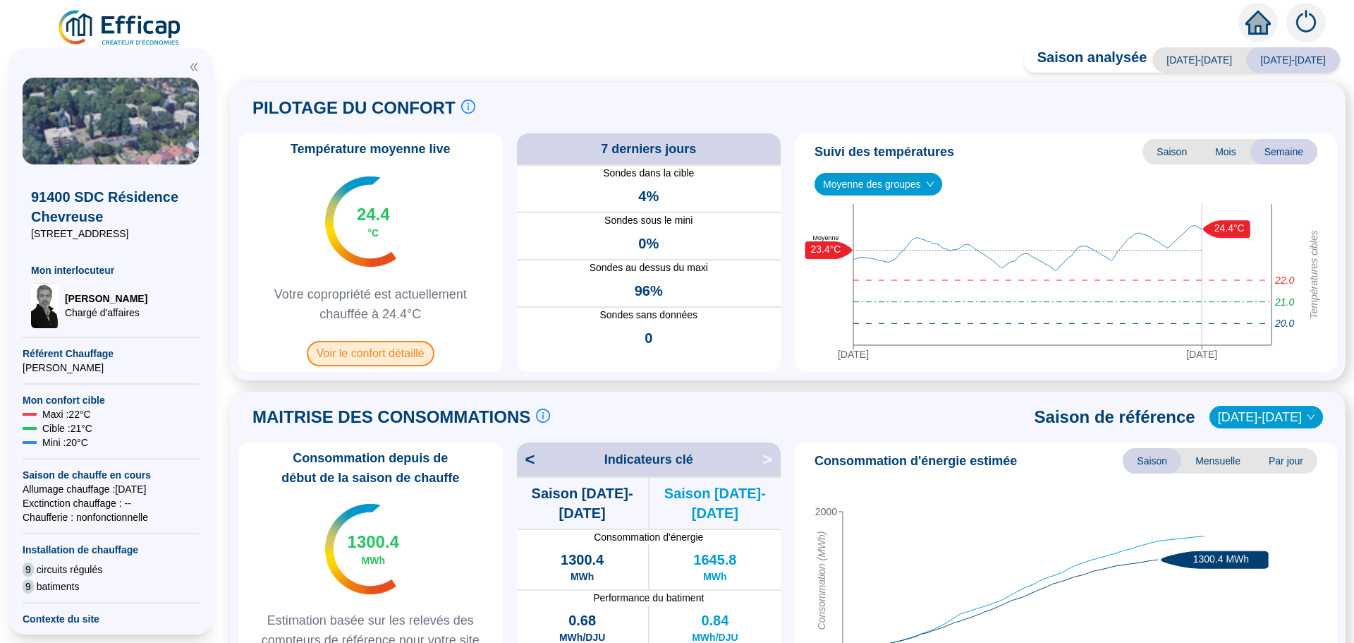
click at [371, 351] on span "Voir le confort détaillé" at bounding box center [371, 353] width 128 height 25
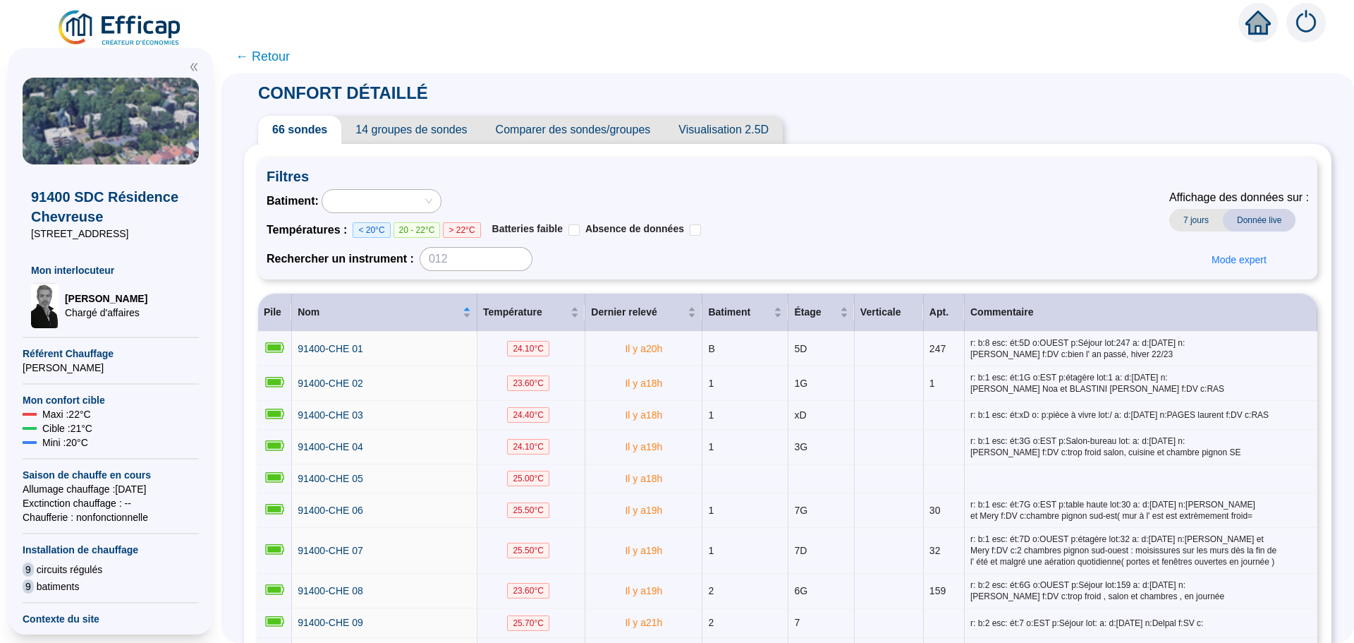
click at [626, 134] on span "Comparer des sondes/groupes" at bounding box center [573, 130] width 183 height 28
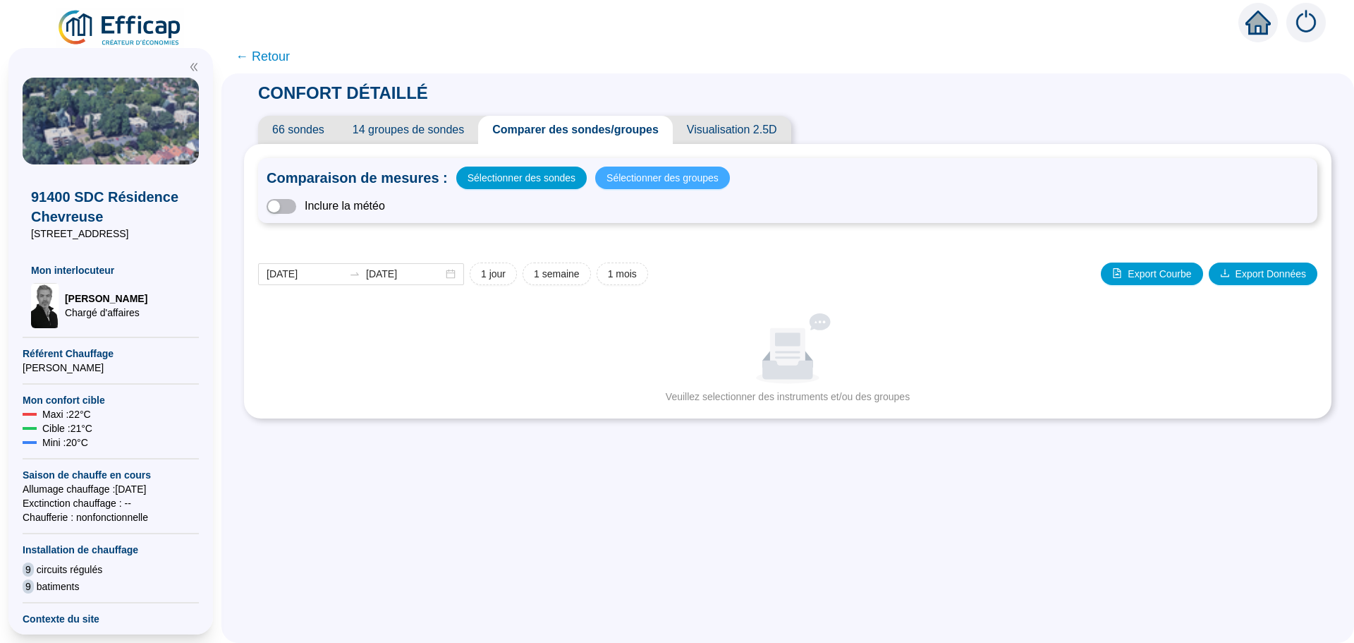
click at [658, 178] on span "Sélectionner des groupes" at bounding box center [663, 178] width 112 height 20
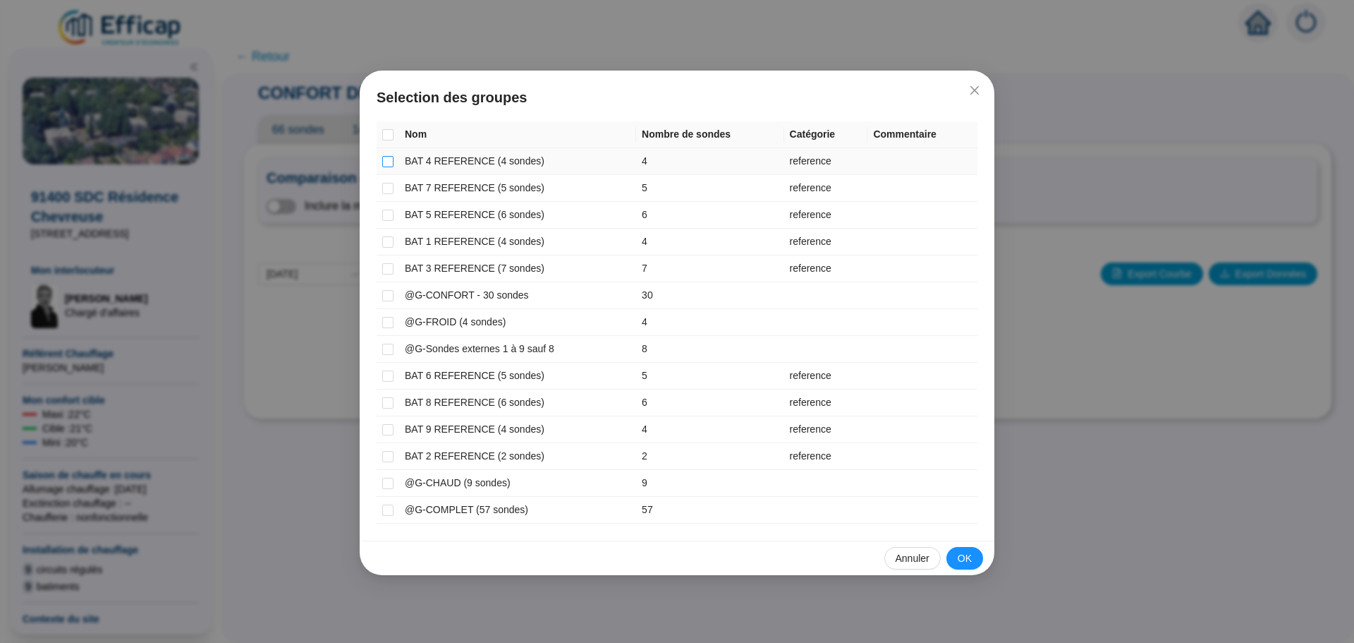
click at [388, 164] on input "checkbox" at bounding box center [387, 161] width 11 height 11
checkbox input "true"
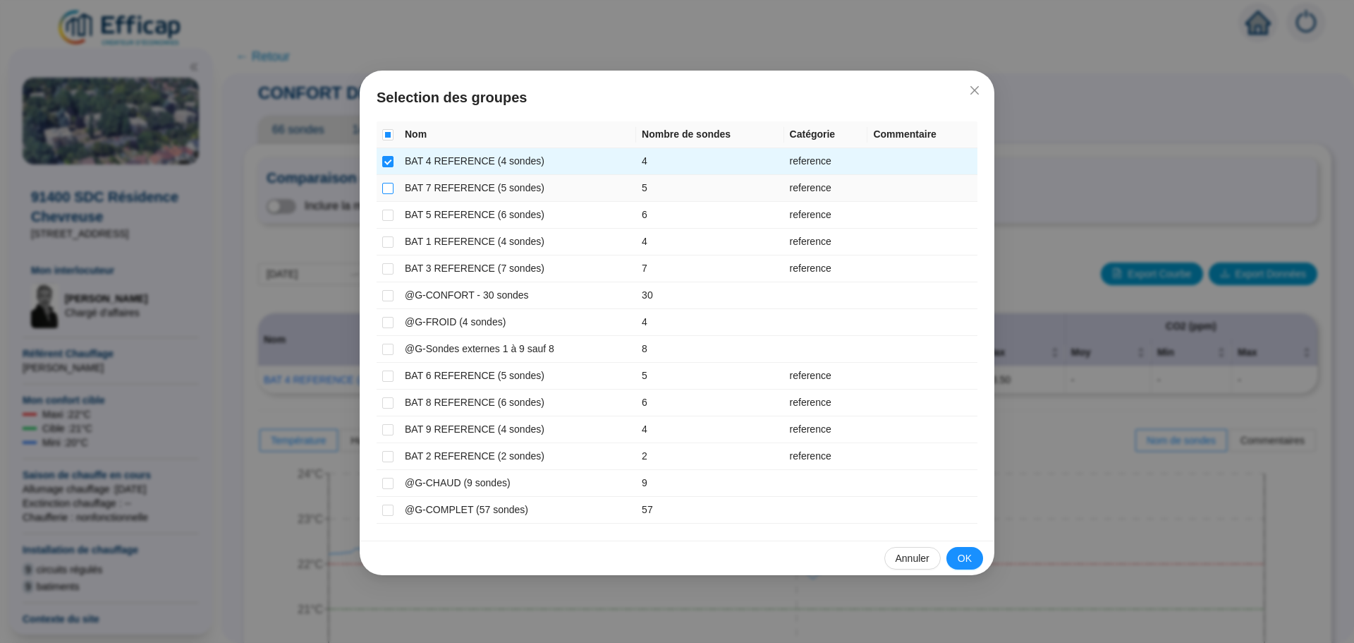
drag, startPoint x: 388, startPoint y: 190, endPoint x: 384, endPoint y: 200, distance: 9.8
click at [388, 191] on input "checkbox" at bounding box center [387, 188] width 11 height 11
checkbox input "true"
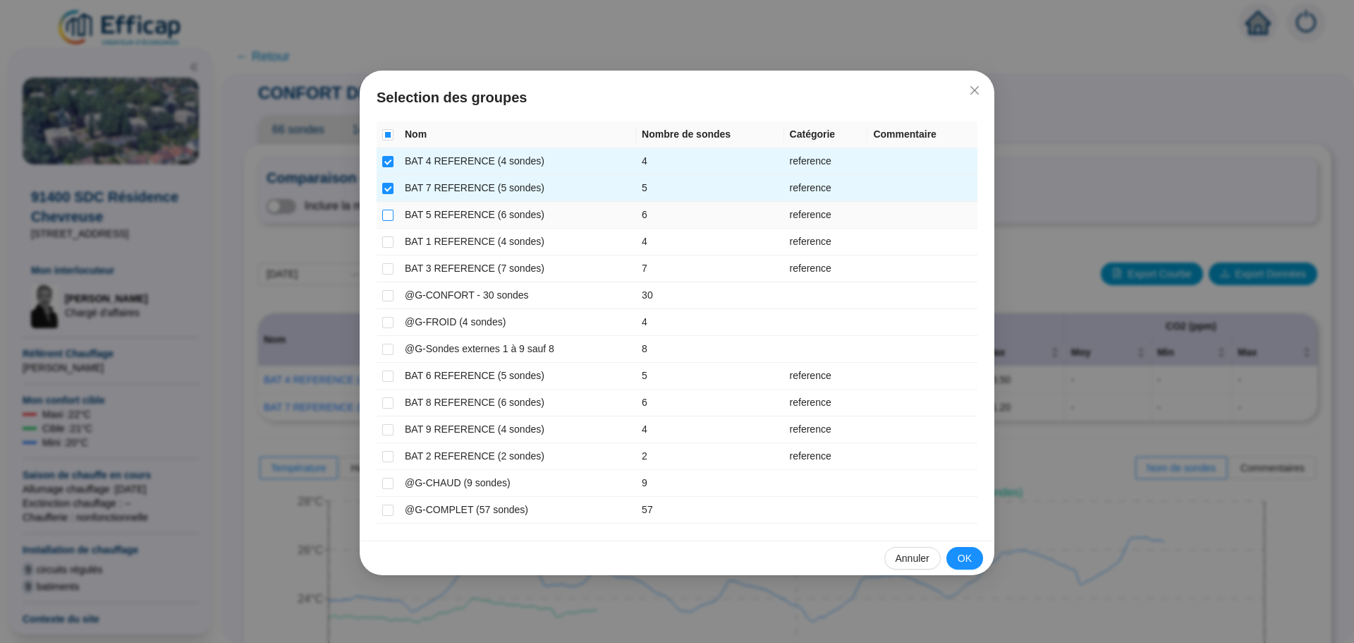
click at [383, 215] on input "checkbox" at bounding box center [387, 214] width 11 height 11
checkbox input "true"
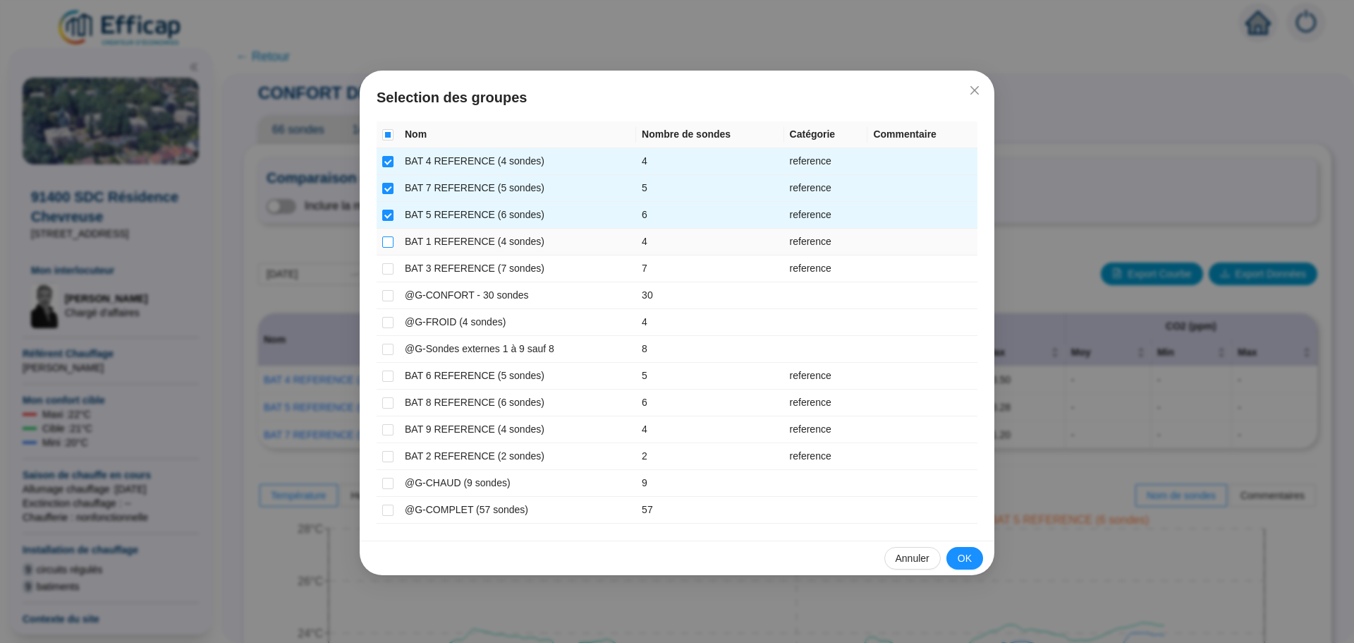
click at [392, 245] on input "checkbox" at bounding box center [387, 241] width 11 height 11
checkbox input "true"
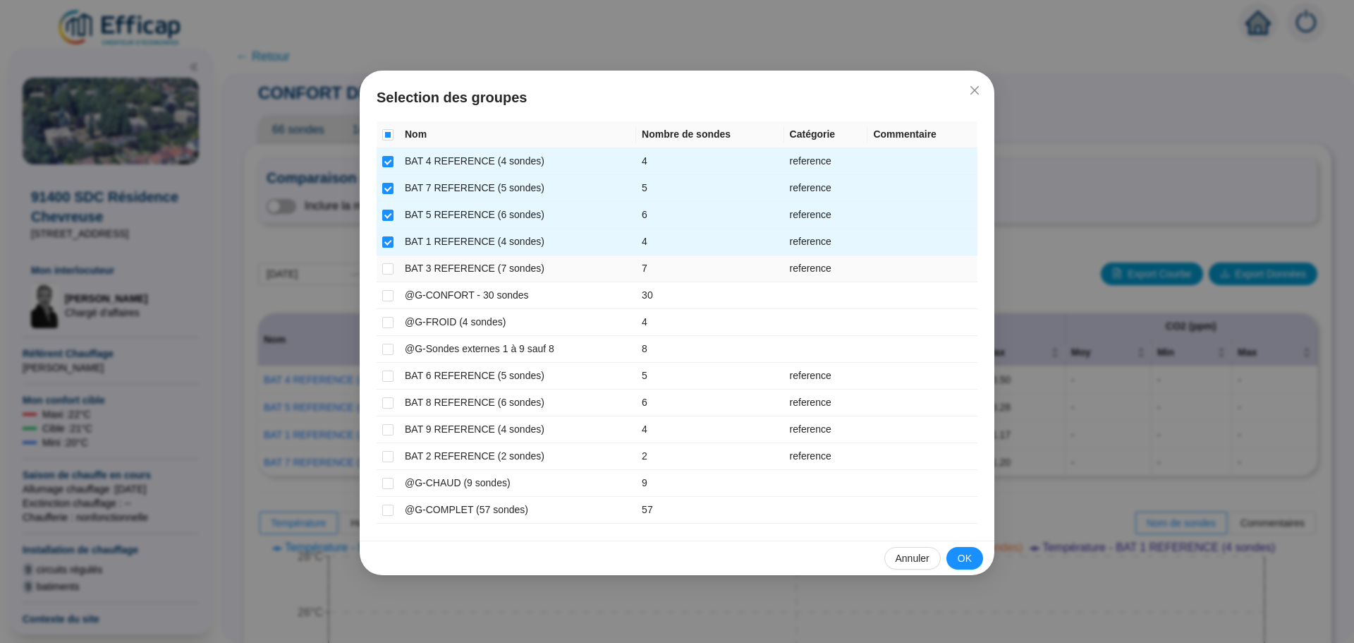
click at [381, 271] on td at bounding box center [388, 268] width 23 height 27
click at [388, 379] on input "checkbox" at bounding box center [387, 375] width 11 height 11
checkbox input "true"
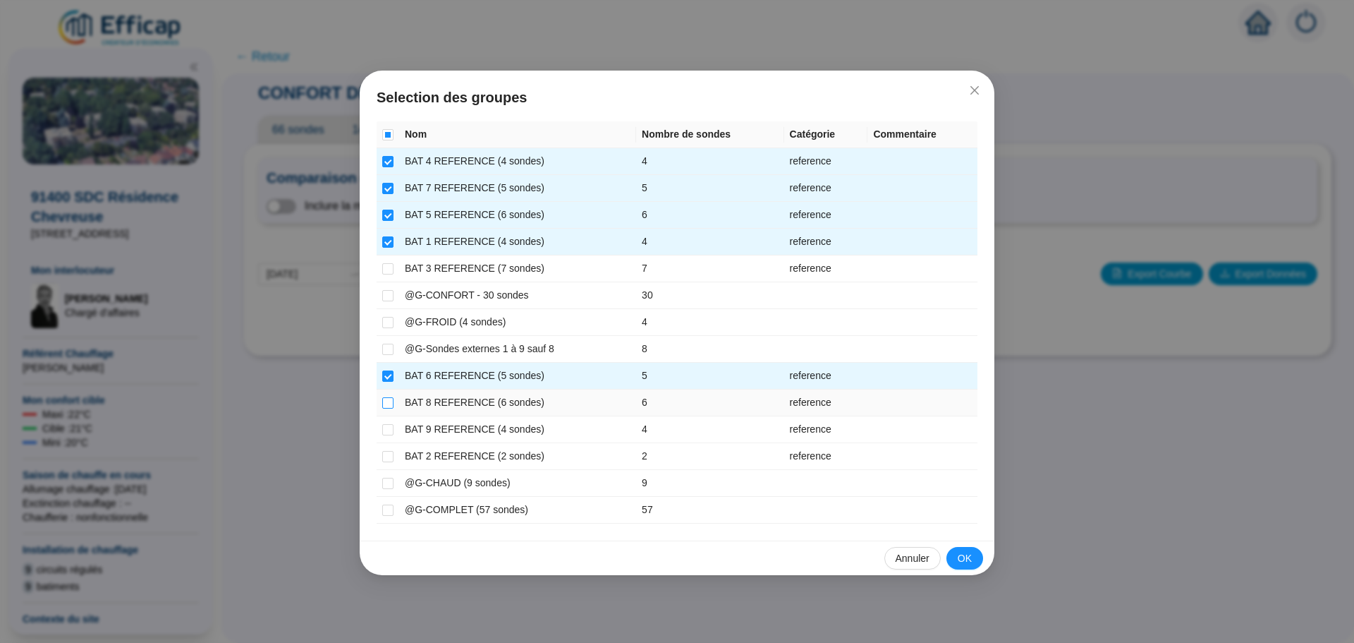
click at [387, 406] on input "checkbox" at bounding box center [387, 402] width 11 height 11
checkbox input "true"
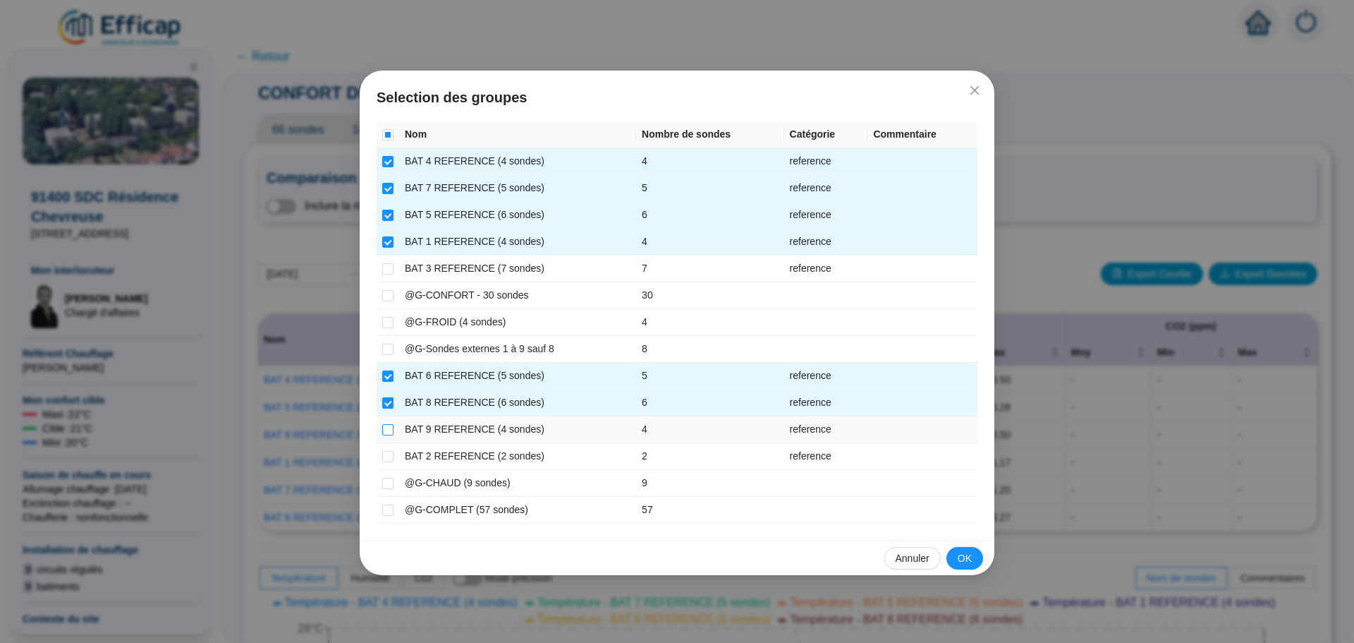
click at [384, 433] on input "checkbox" at bounding box center [387, 429] width 11 height 11
checkbox input "true"
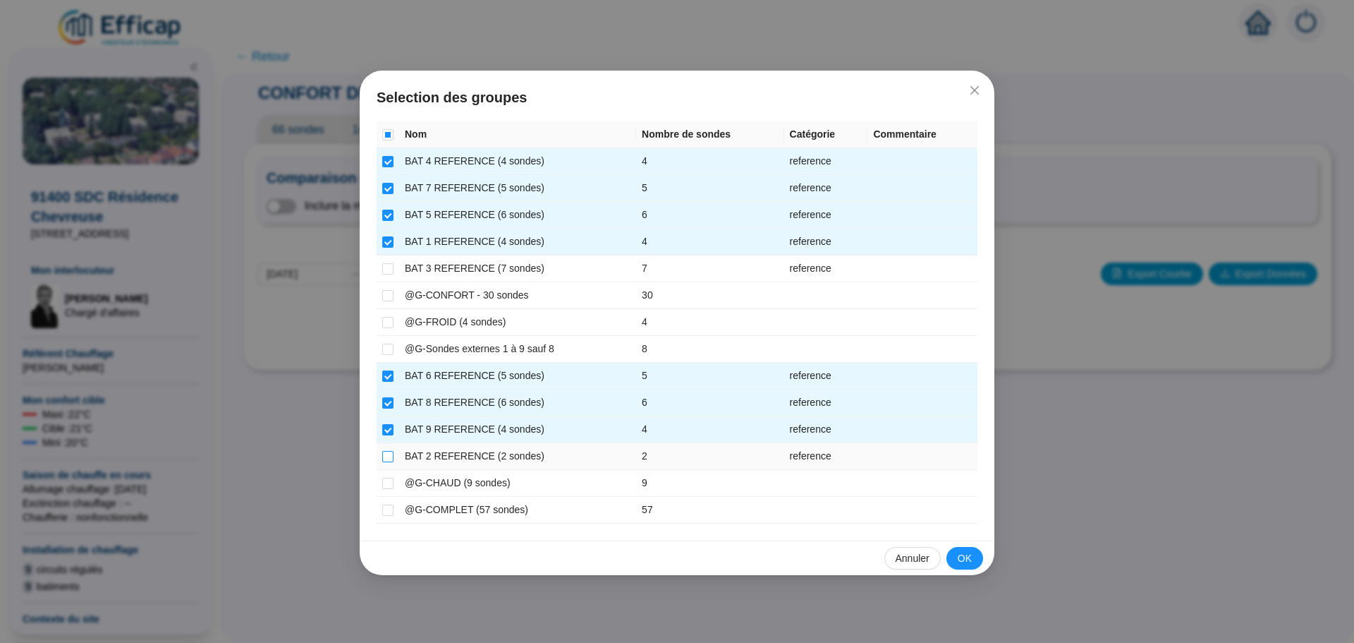
click at [385, 454] on input "checkbox" at bounding box center [387, 456] width 11 height 11
checkbox input "true"
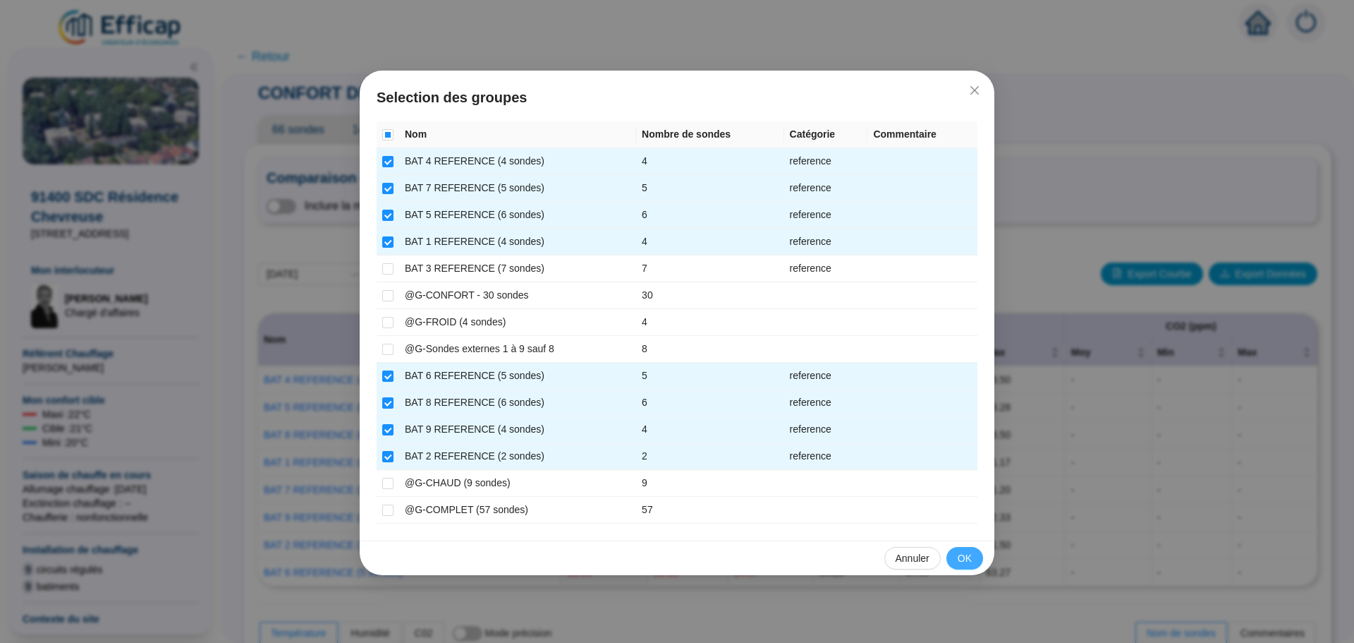
click at [966, 558] on span "OK" at bounding box center [965, 558] width 14 height 15
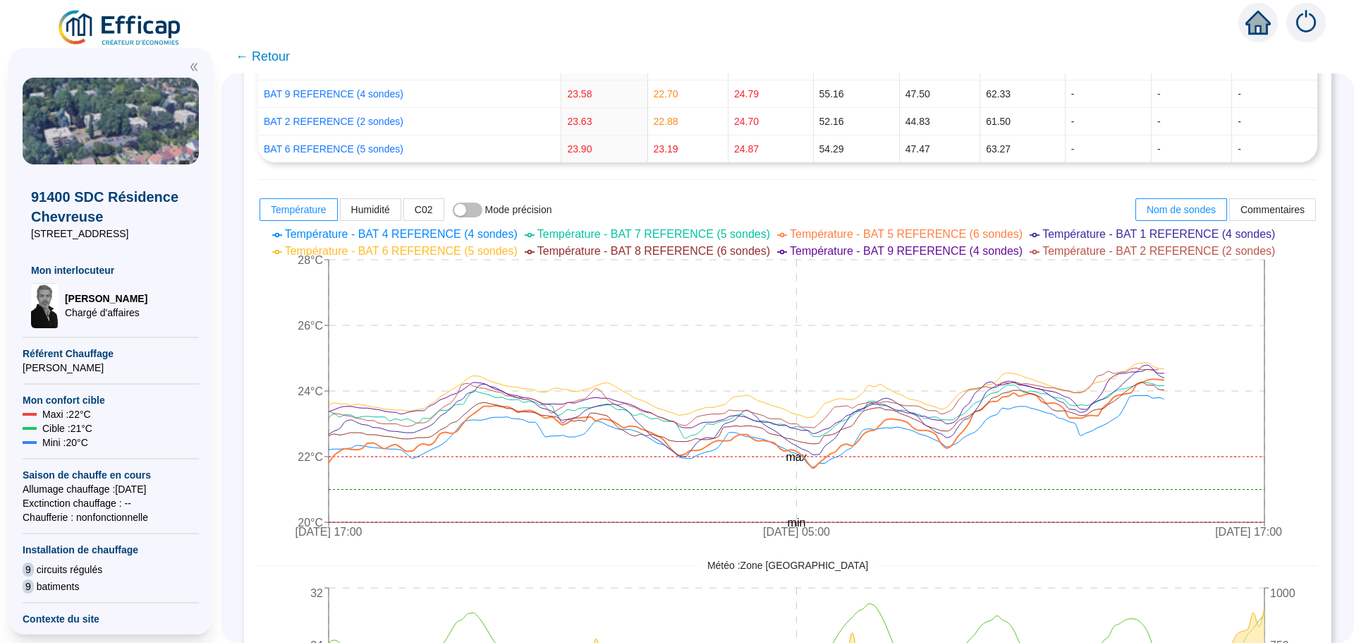
scroll to position [564, 0]
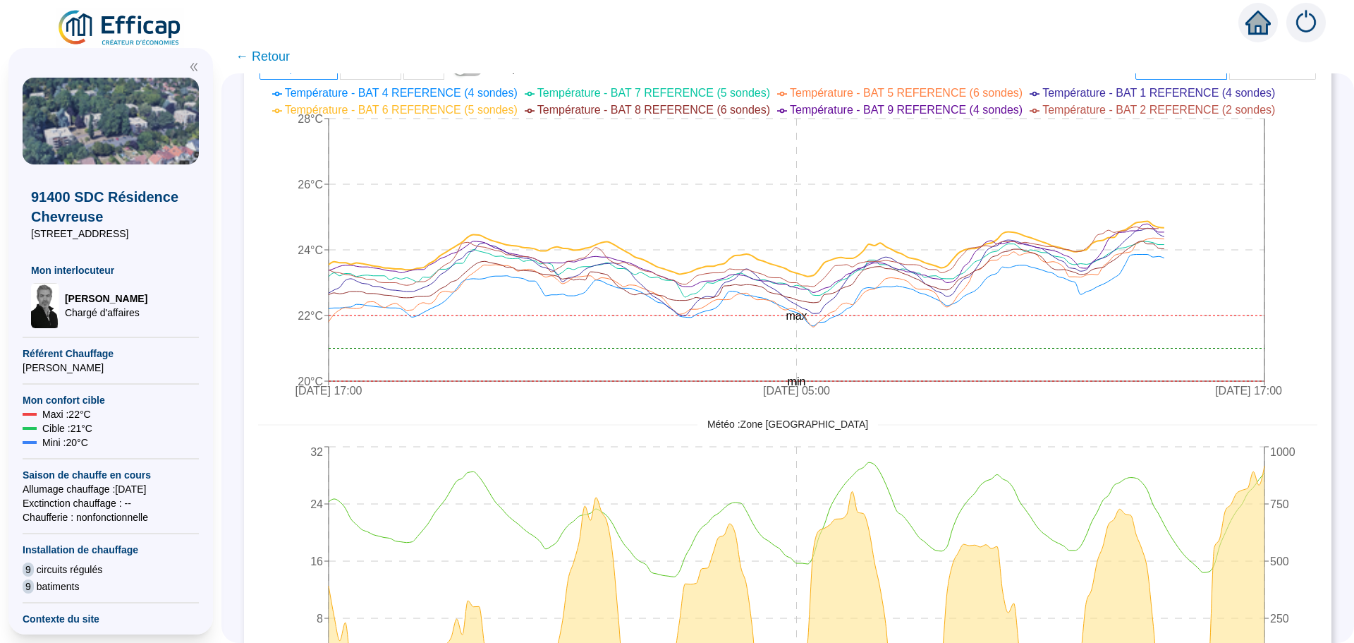
click at [283, 55] on span "← Retour" at bounding box center [263, 57] width 54 height 20
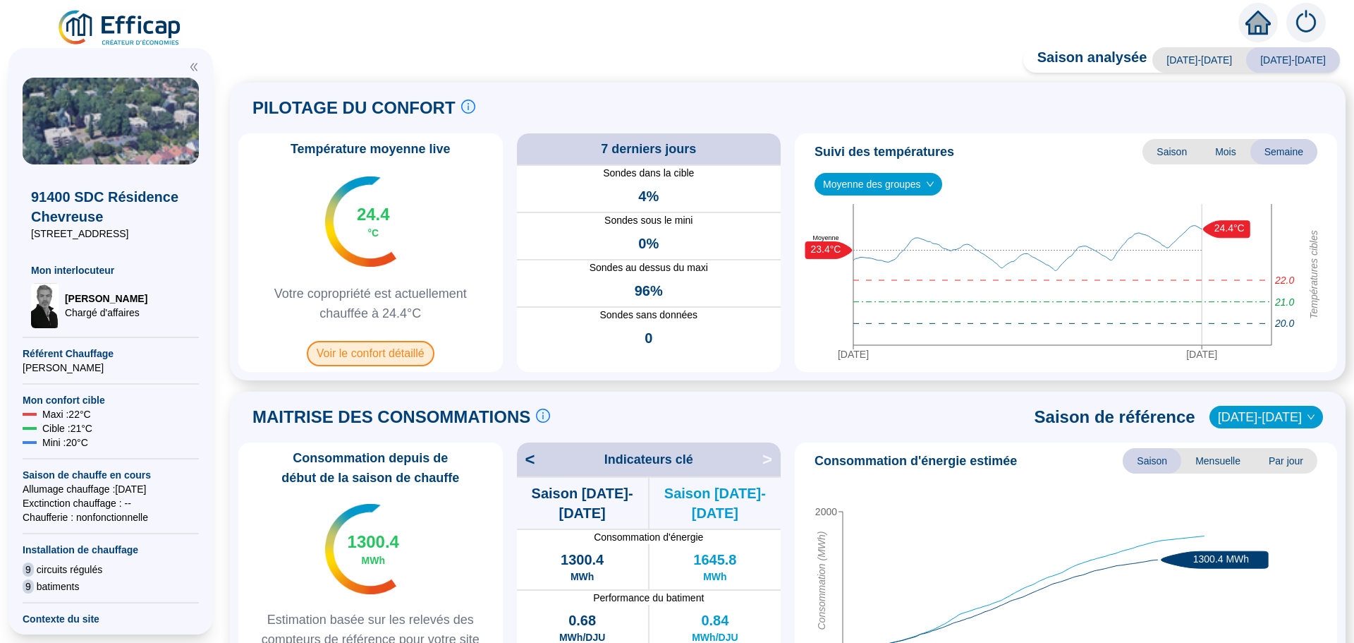
click at [400, 354] on span "Voir le confort détaillé" at bounding box center [371, 353] width 128 height 25
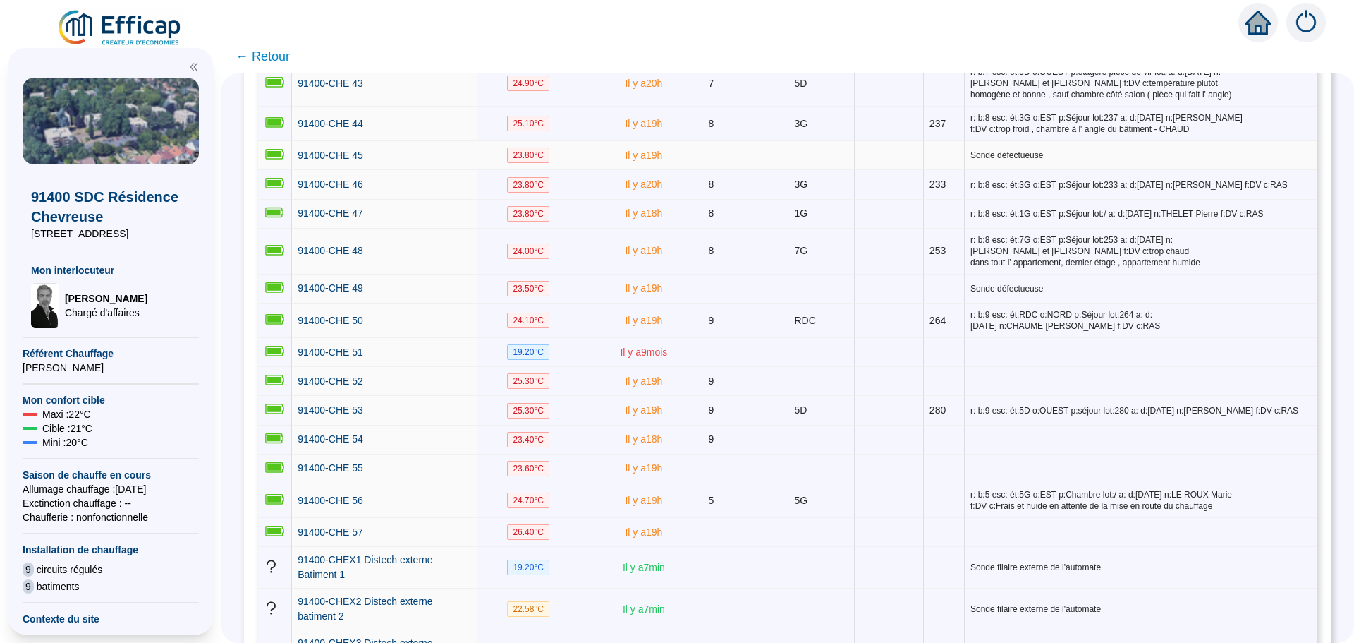
scroll to position [2045, 0]
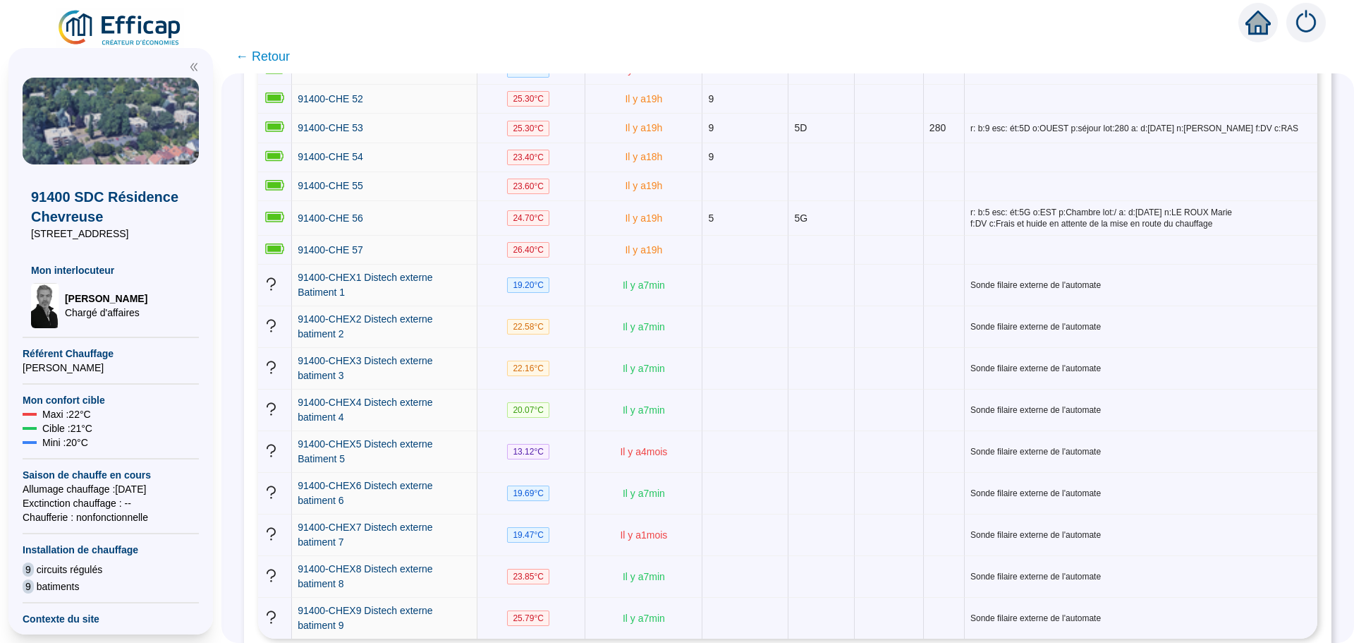
click at [281, 58] on span "← Retour" at bounding box center [263, 57] width 54 height 20
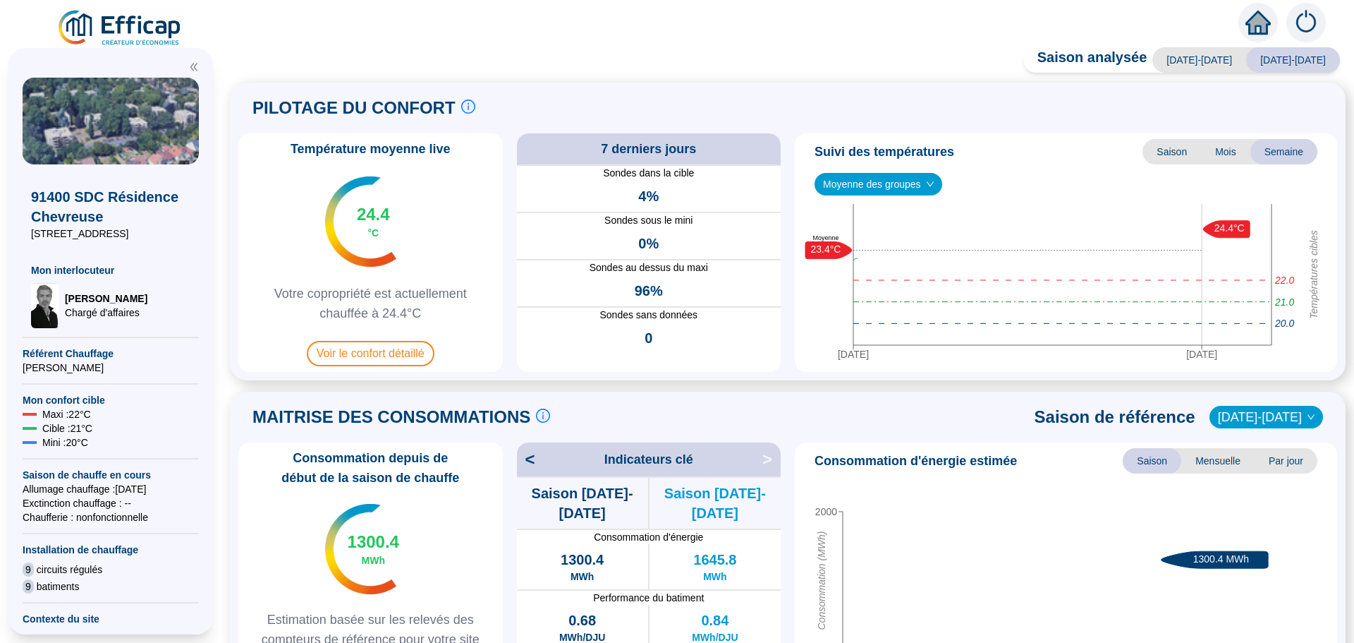
click at [280, 58] on div "Saison analysée [DATE]-[DATE] [DATE]-[DATE] PILOTAGE DU CONFORT Le pilotage du …" at bounding box center [787, 348] width 1133 height 588
click at [376, 346] on span "Voir le confort détaillé" at bounding box center [371, 353] width 128 height 25
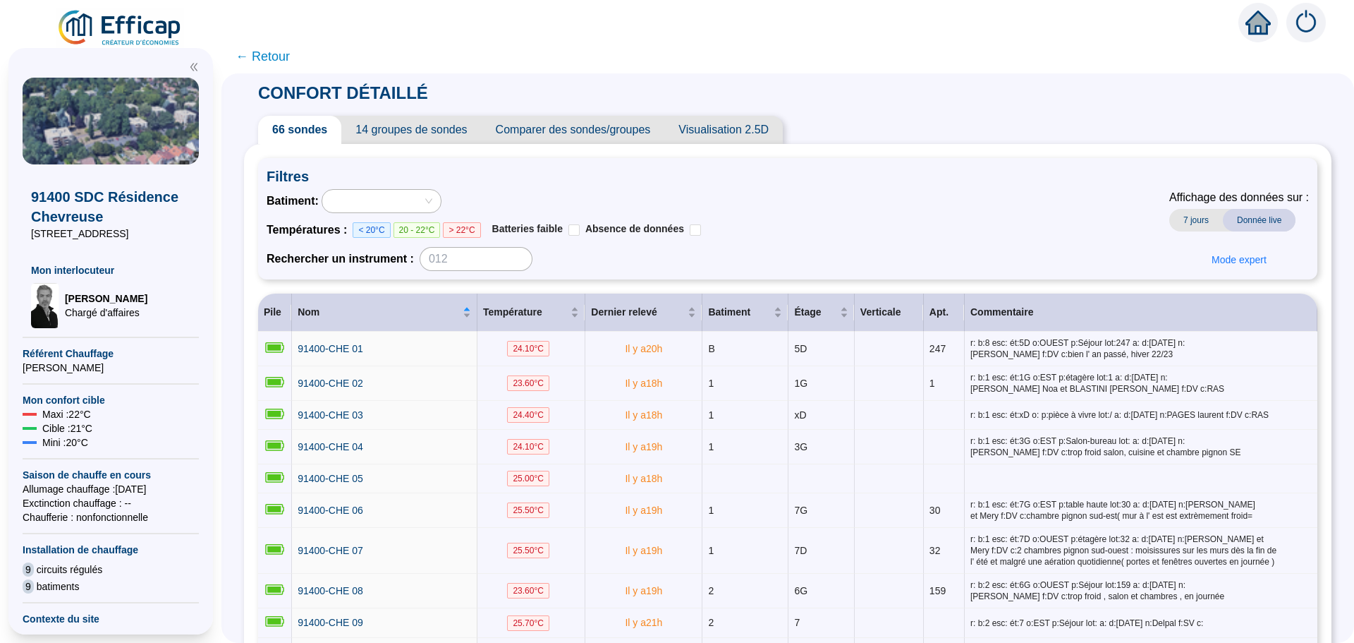
click at [613, 124] on span "Comparer des sondes/groupes" at bounding box center [573, 130] width 183 height 28
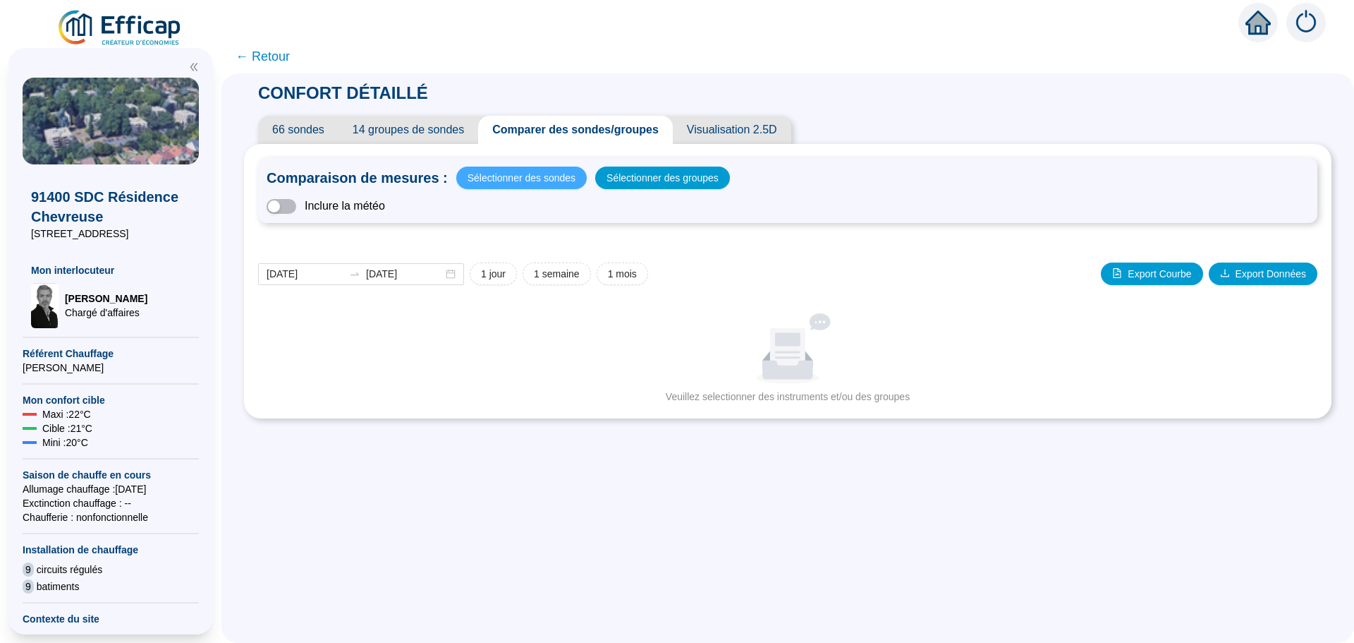
click at [535, 180] on span "Sélectionner des sondes" at bounding box center [522, 178] width 108 height 20
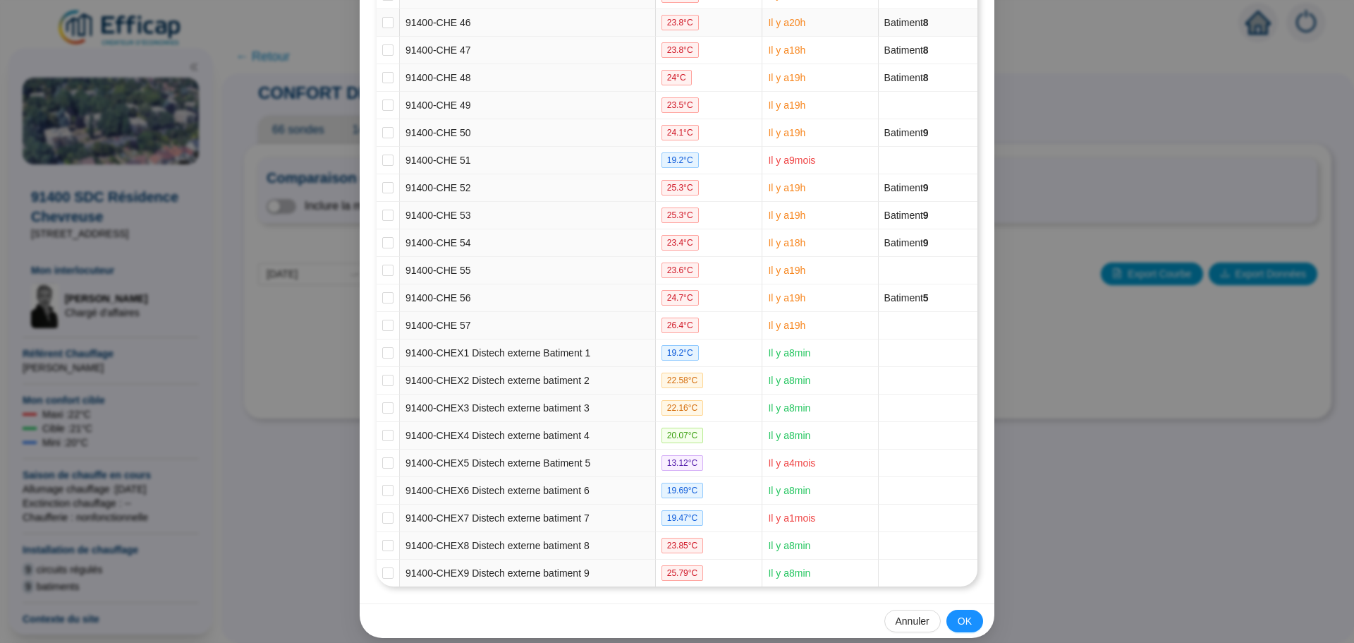
scroll to position [1444, 0]
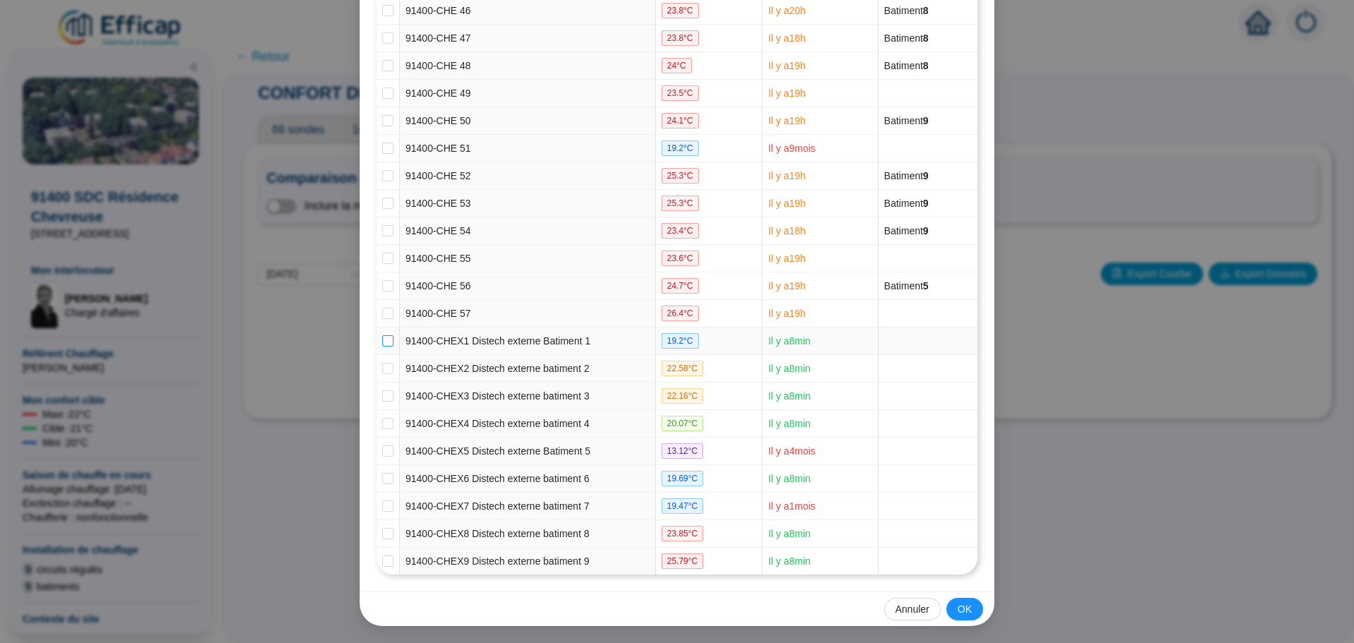
click at [388, 344] on input "checkbox" at bounding box center [387, 340] width 11 height 11
checkbox input "true"
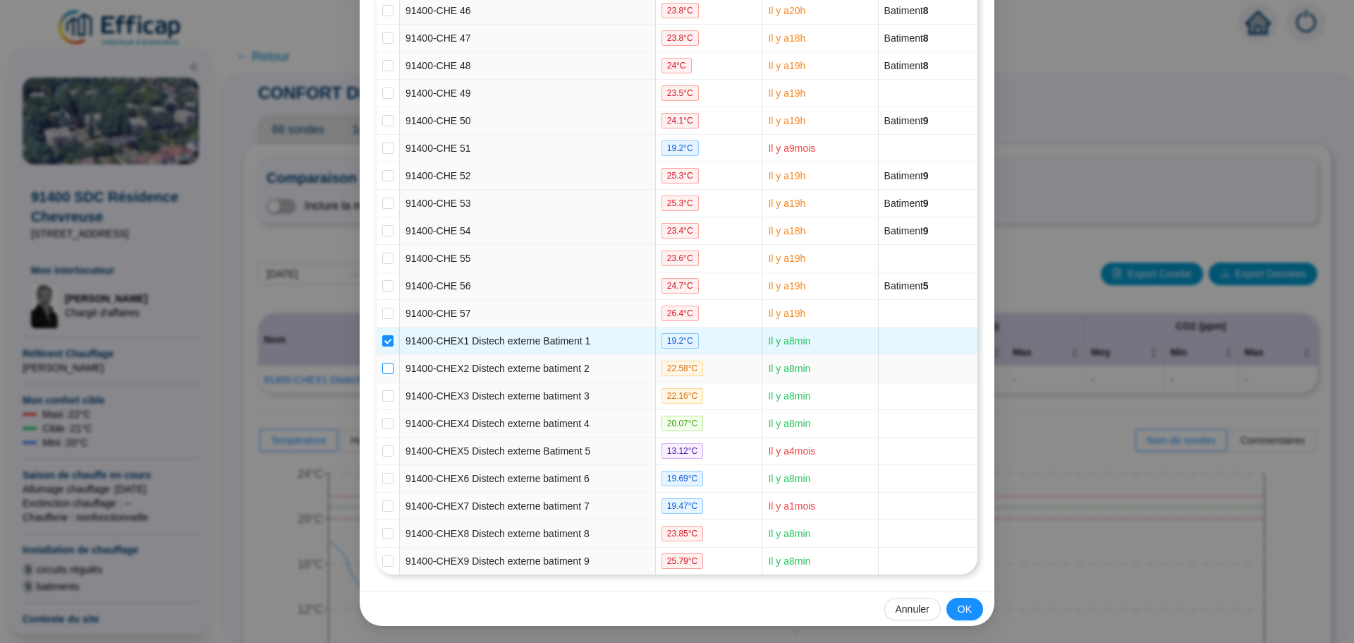
click at [384, 370] on input "checkbox" at bounding box center [387, 368] width 11 height 11
checkbox input "true"
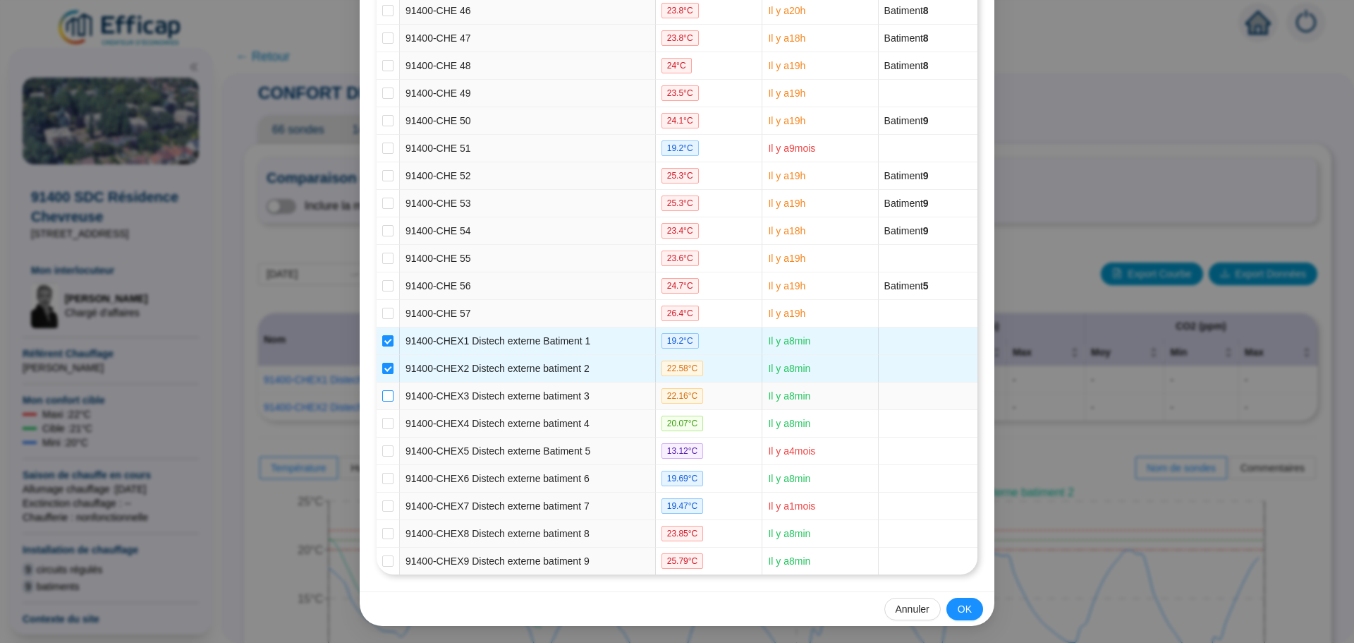
click at [382, 395] on input "checkbox" at bounding box center [387, 395] width 11 height 11
checkbox input "true"
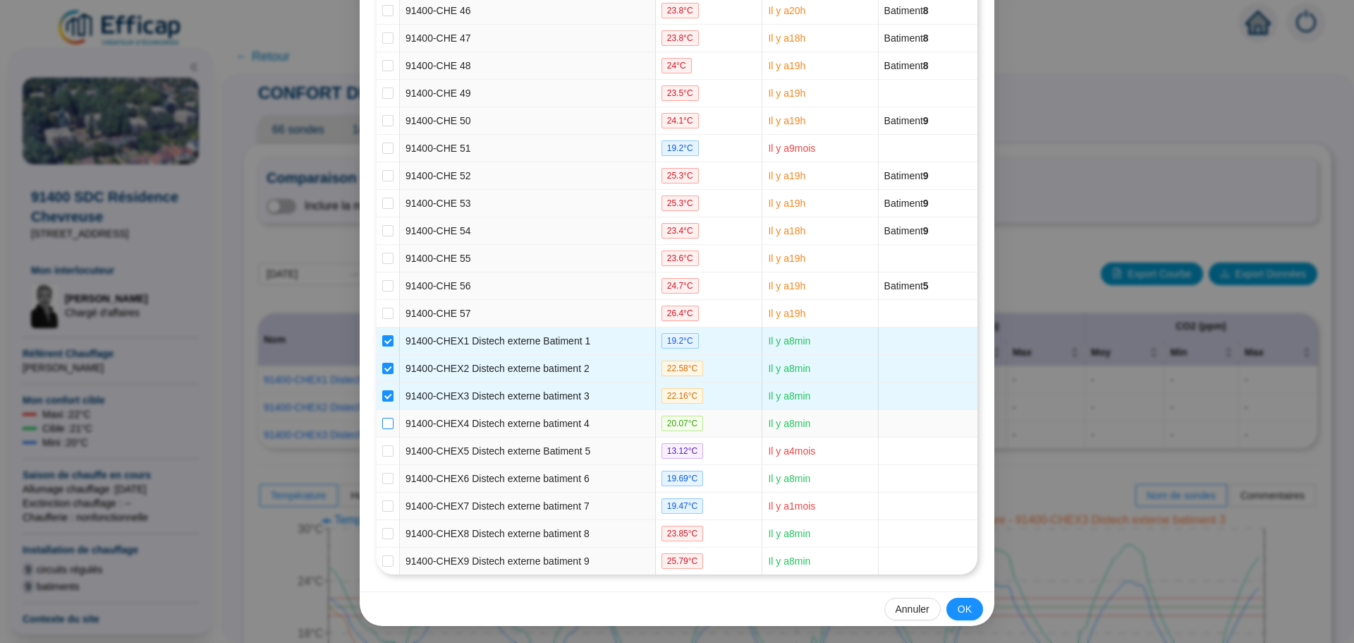
click at [382, 422] on input "checkbox" at bounding box center [387, 423] width 11 height 11
checkbox input "true"
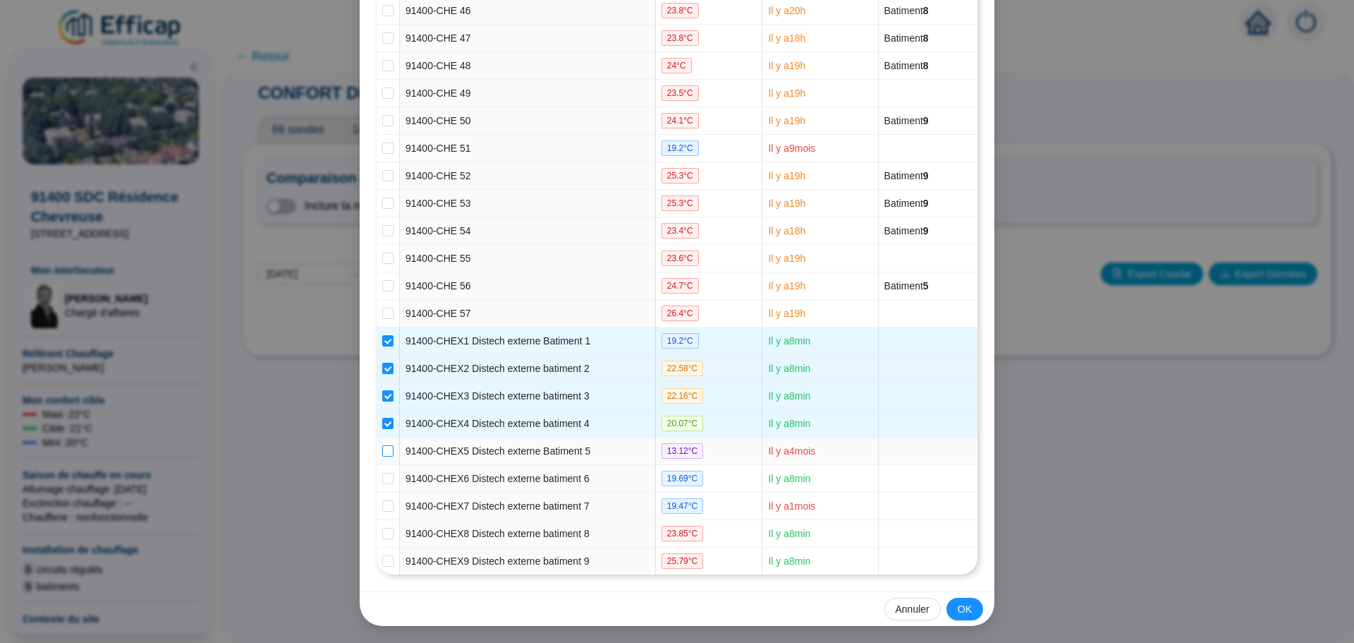
click at [382, 444] on label at bounding box center [387, 451] width 11 height 15
click at [382, 445] on input "checkbox" at bounding box center [387, 450] width 11 height 11
checkbox input "true"
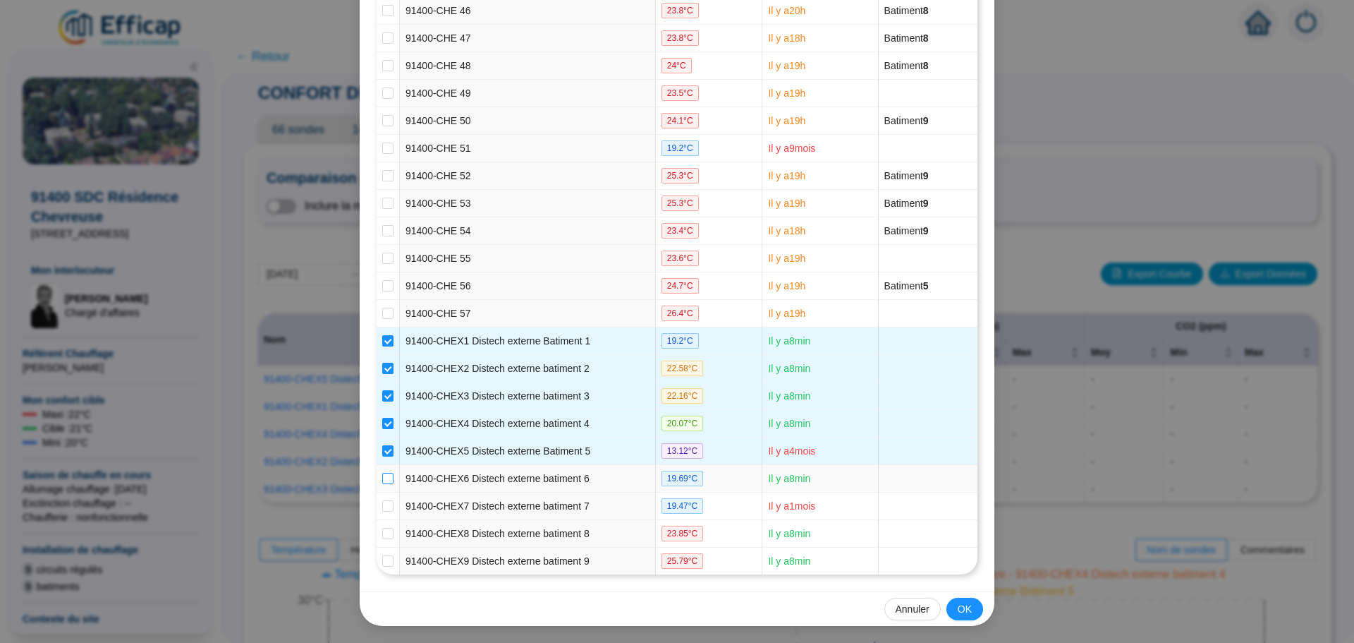
click at [382, 472] on label at bounding box center [387, 478] width 11 height 15
click at [382, 473] on input "checkbox" at bounding box center [387, 478] width 11 height 11
checkbox input "true"
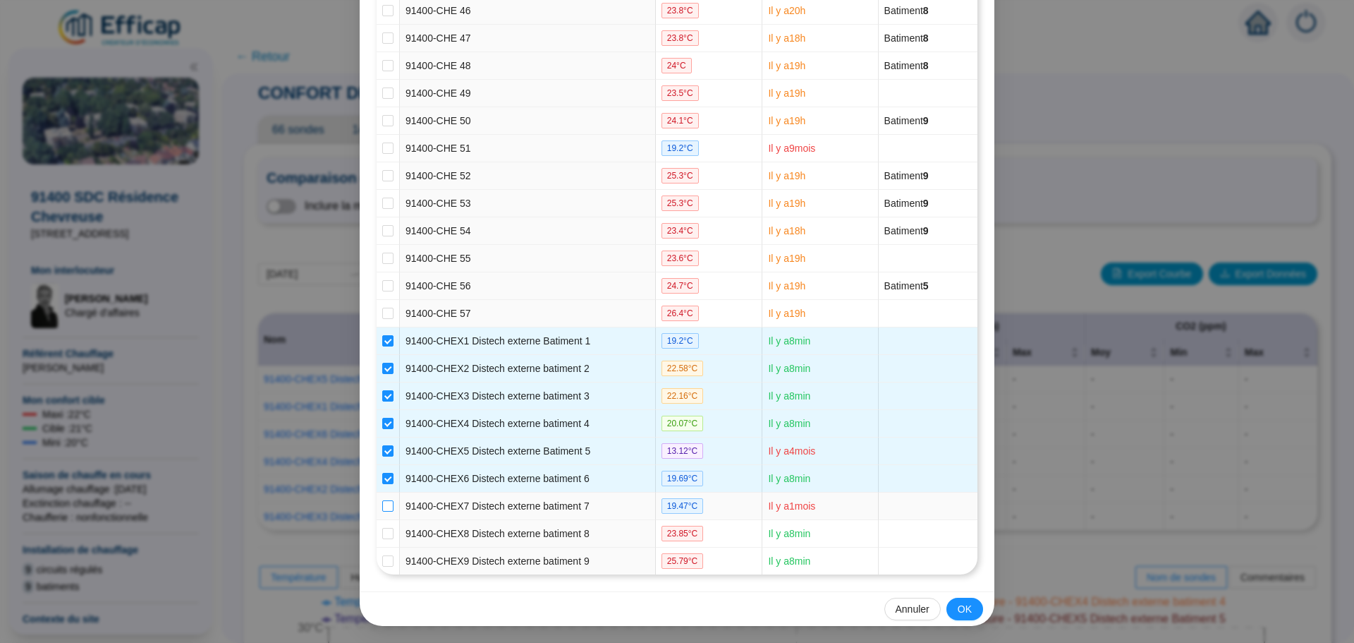
click at [383, 499] on label at bounding box center [387, 506] width 11 height 15
click at [383, 500] on input "checkbox" at bounding box center [387, 505] width 11 height 11
checkbox input "true"
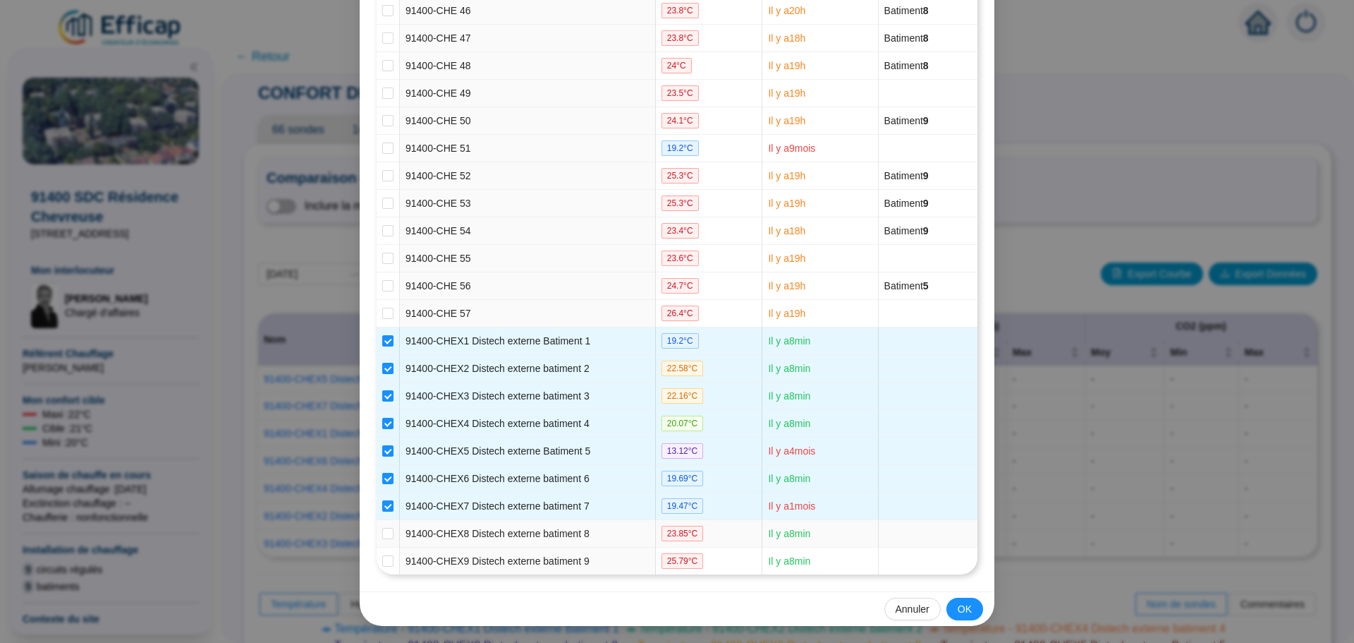
drag, startPoint x: 384, startPoint y: 532, endPoint x: 368, endPoint y: 571, distance: 42.0
click at [383, 535] on input "checkbox" at bounding box center [387, 533] width 11 height 11
checkbox input "true"
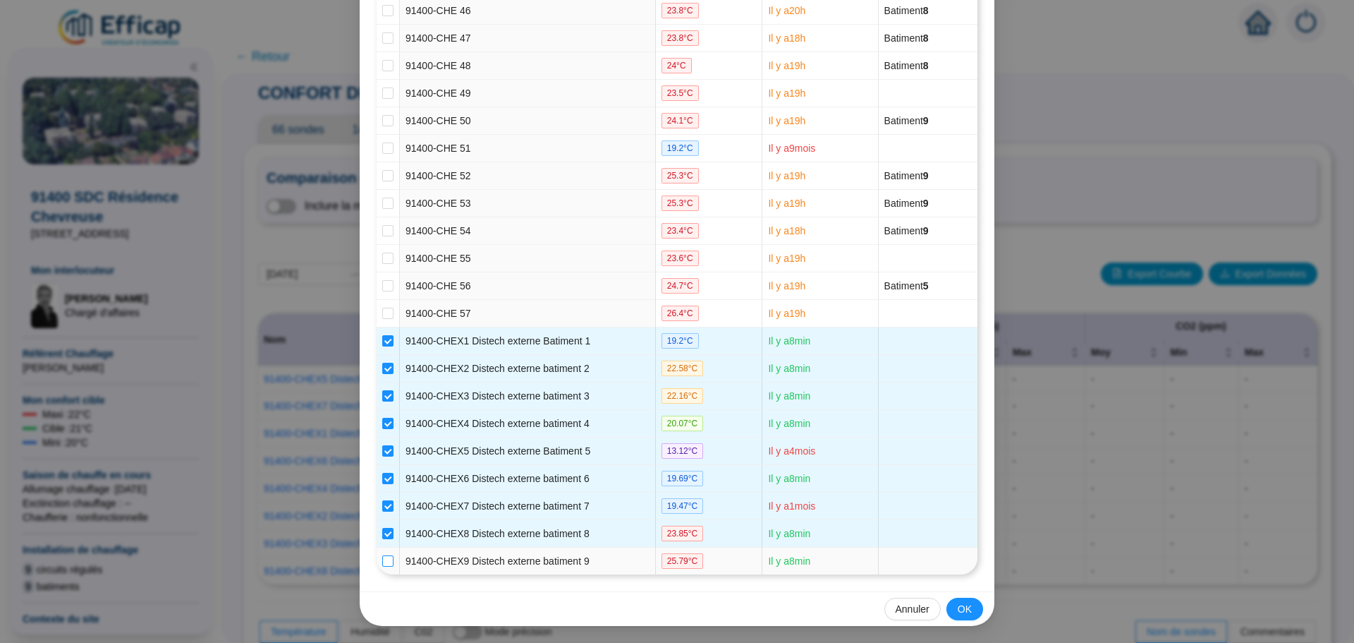
click at [382, 564] on input "checkbox" at bounding box center [387, 560] width 11 height 11
checkbox input "true"
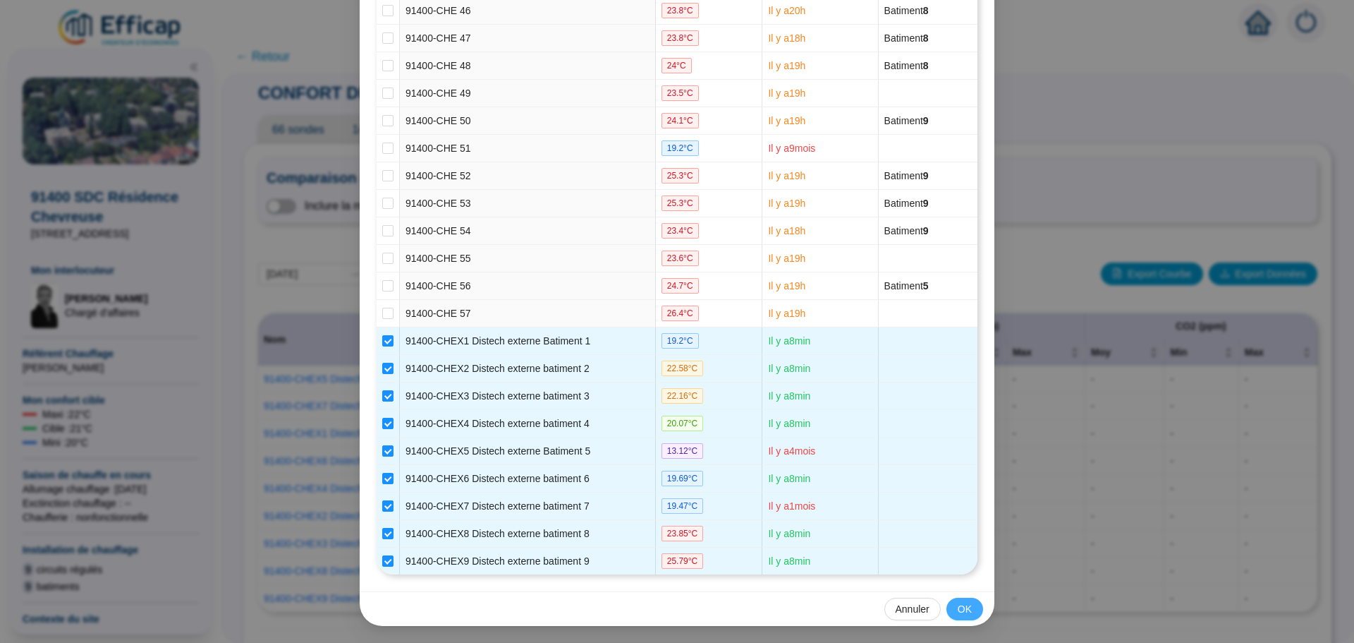
click at [958, 603] on span "OK" at bounding box center [965, 609] width 14 height 15
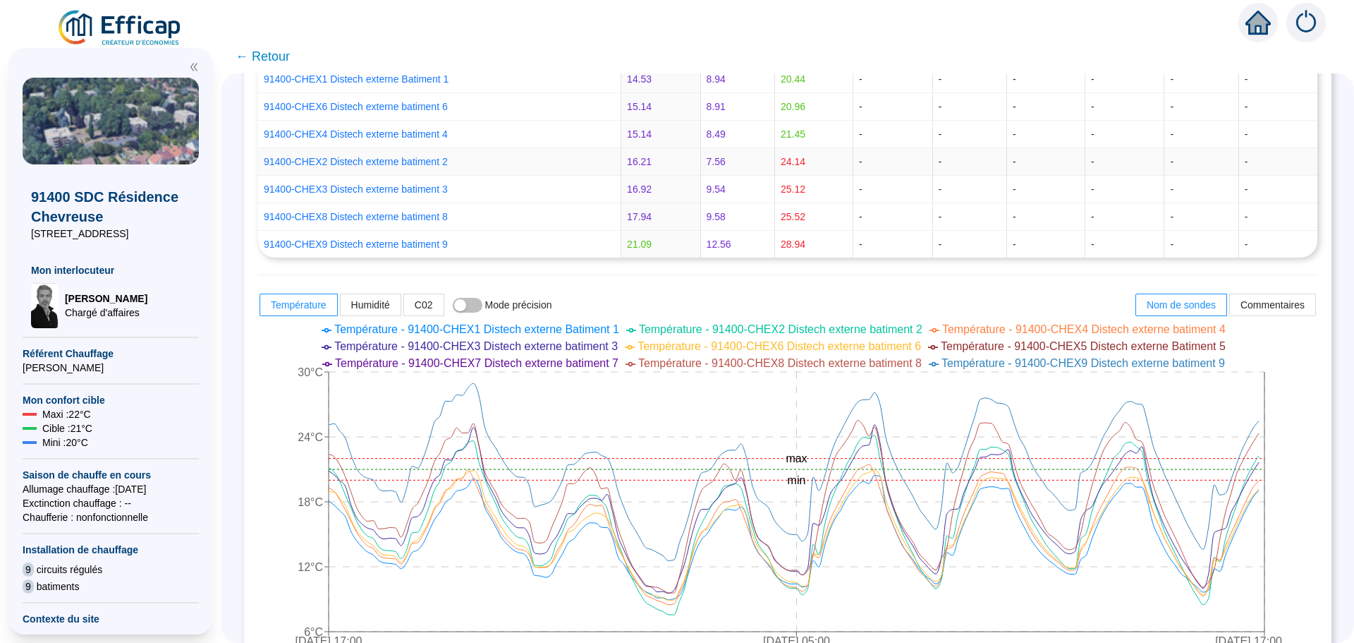
scroll to position [564, 0]
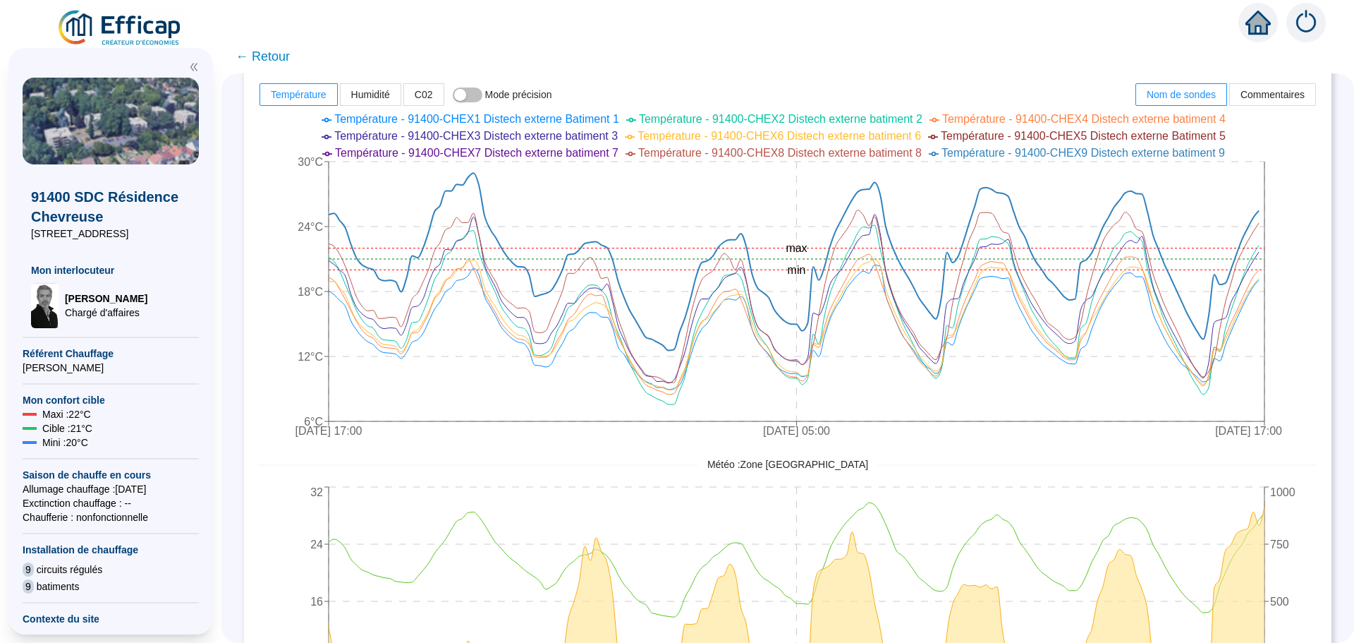
click at [284, 52] on span "← Retour" at bounding box center [263, 57] width 54 height 20
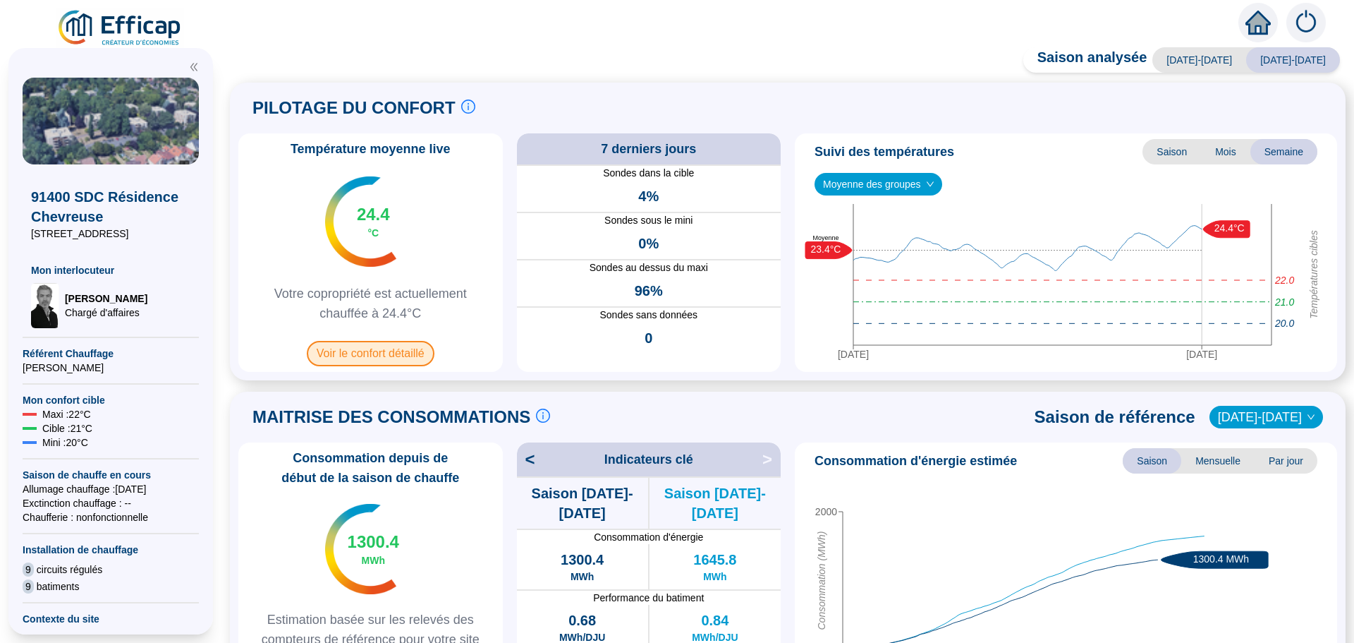
click at [371, 358] on span "Voir le confort détaillé" at bounding box center [371, 353] width 128 height 25
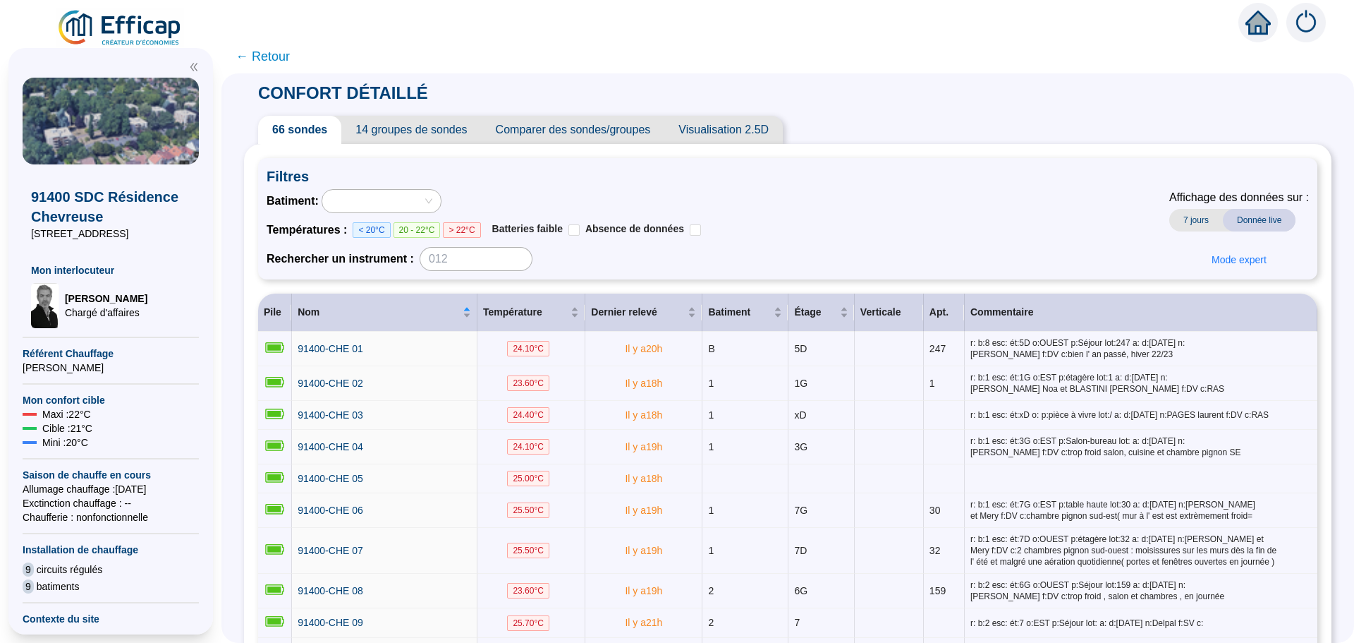
click at [544, 129] on span "Comparer des sondes/groupes" at bounding box center [573, 130] width 183 height 28
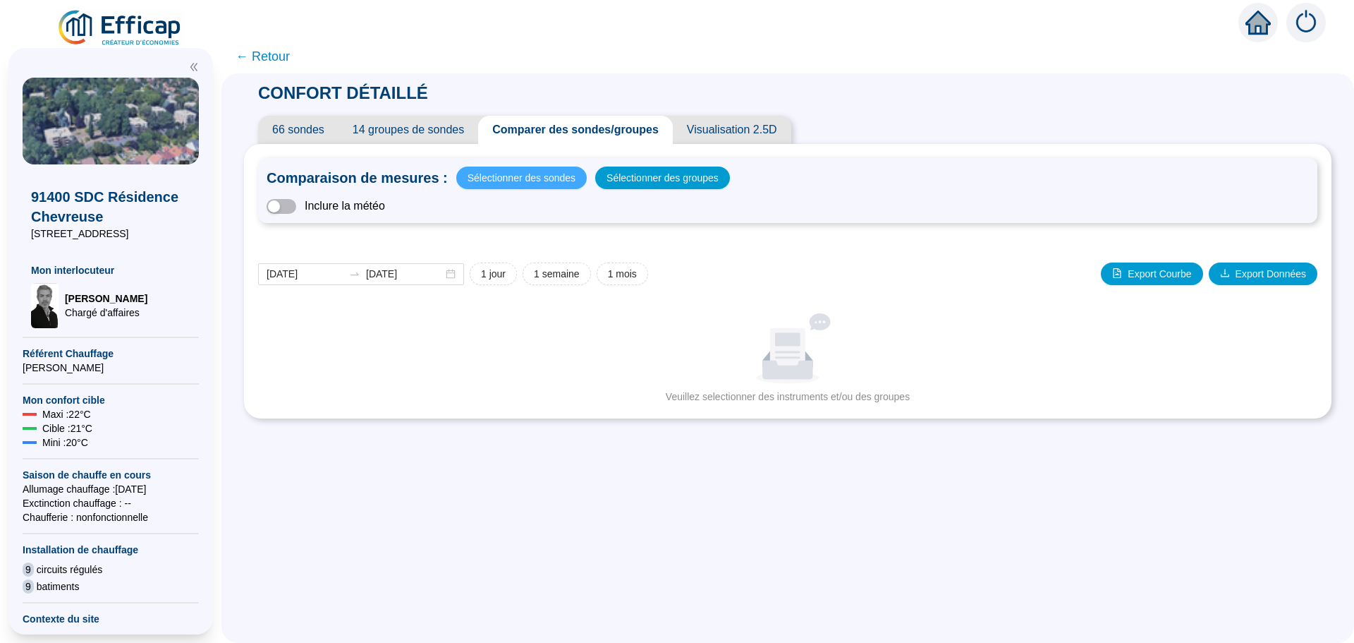
click at [517, 178] on span "Sélectionner des sondes" at bounding box center [522, 178] width 108 height 20
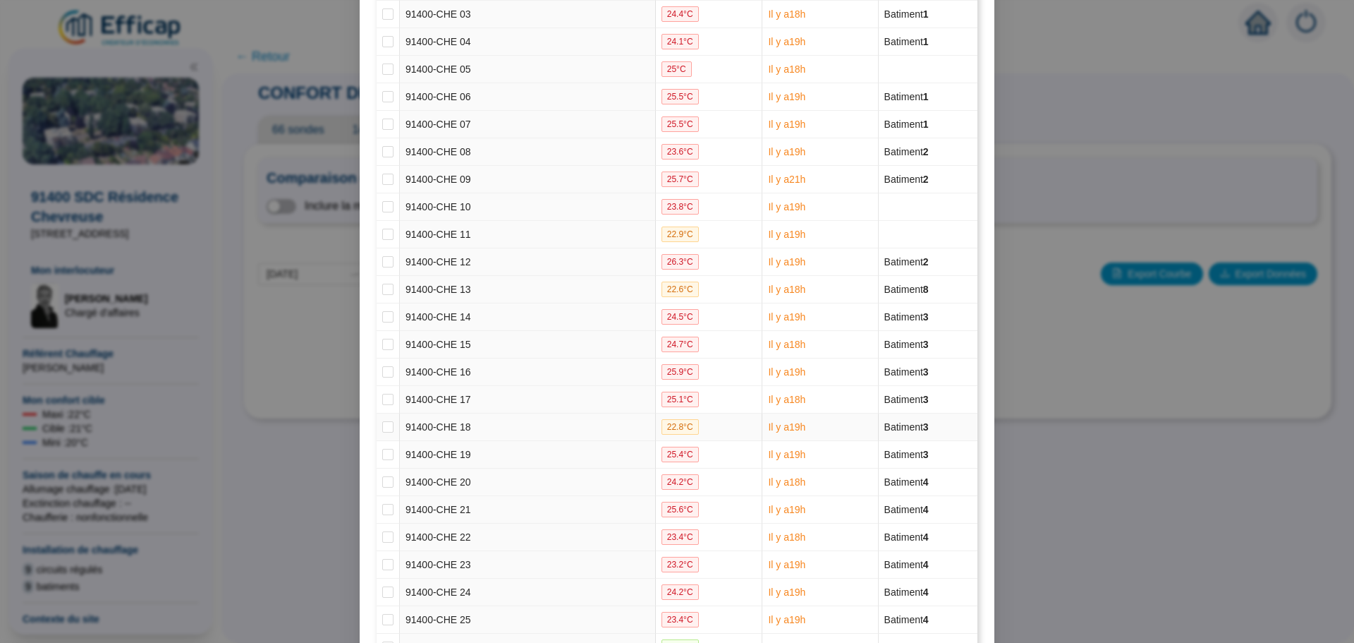
scroll to position [282, 0]
click at [382, 454] on input "checkbox" at bounding box center [387, 456] width 11 height 11
checkbox input "true"
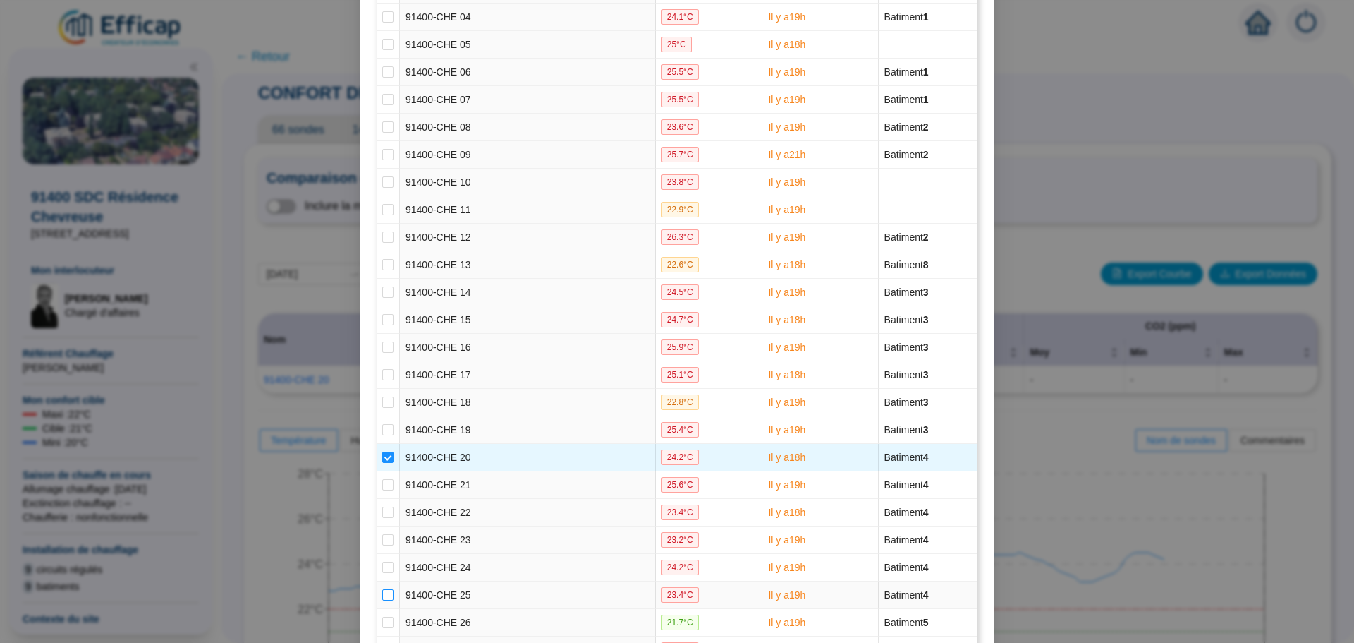
click at [384, 596] on input "checkbox" at bounding box center [387, 594] width 11 height 11
checkbox input "true"
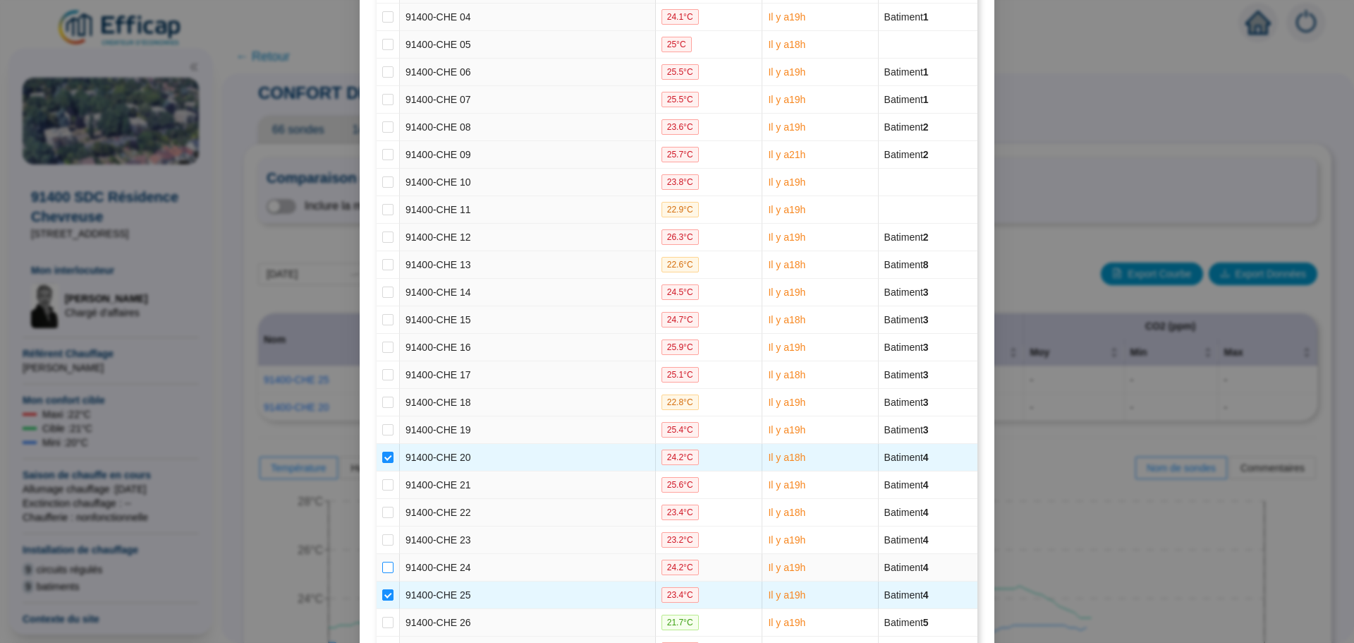
click at [385, 569] on input "checkbox" at bounding box center [387, 566] width 11 height 11
checkbox input "true"
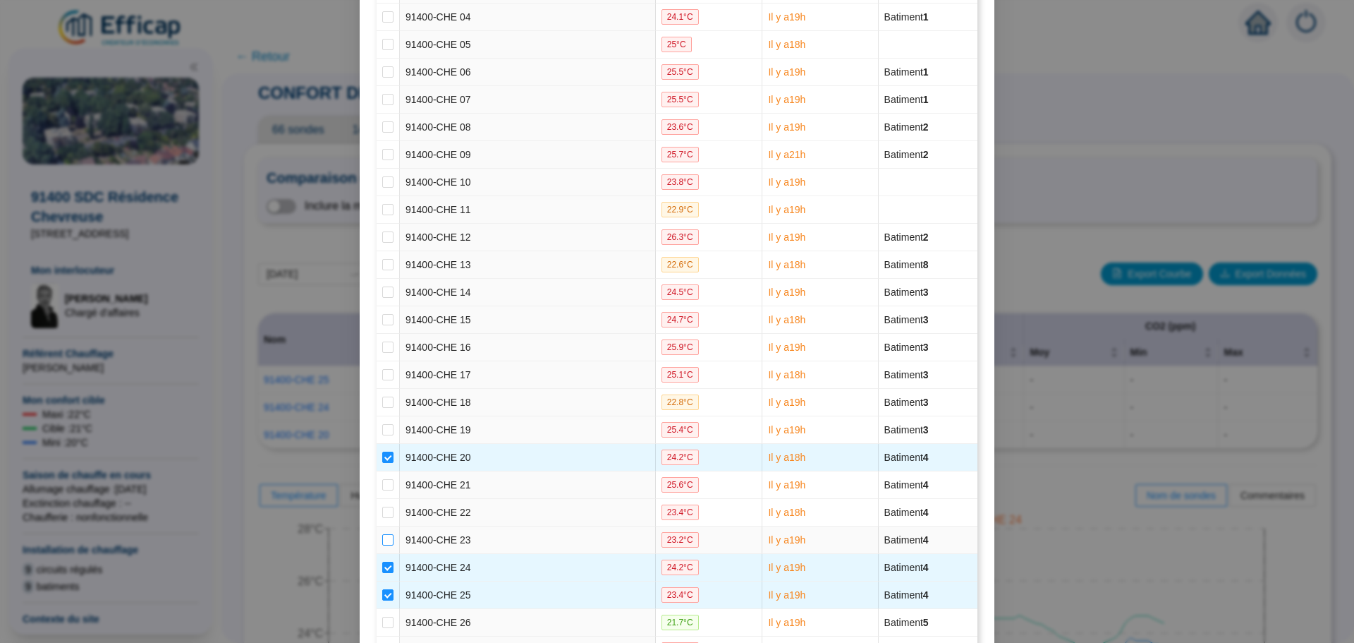
click at [384, 545] on label at bounding box center [387, 540] width 11 height 15
click at [384, 545] on input "checkbox" at bounding box center [387, 539] width 11 height 11
checkbox input "true"
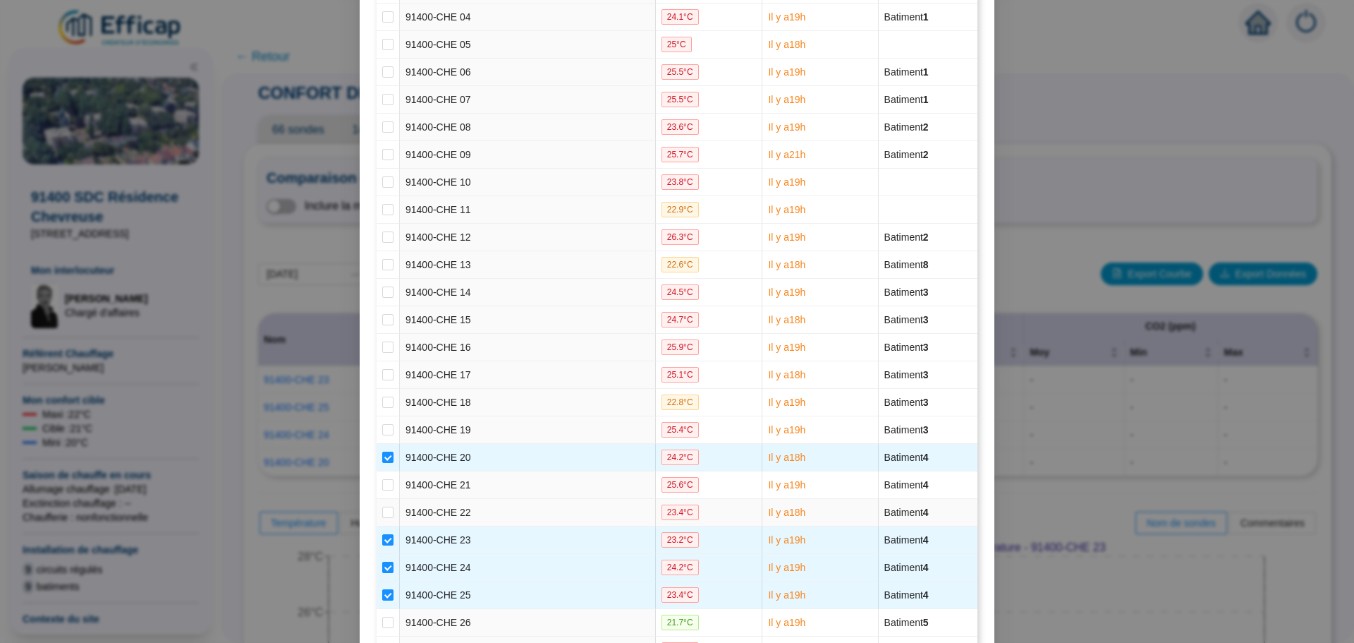
click at [389, 513] on td at bounding box center [388, 513] width 23 height 28
click at [384, 487] on input "checkbox" at bounding box center [387, 484] width 11 height 11
checkbox input "true"
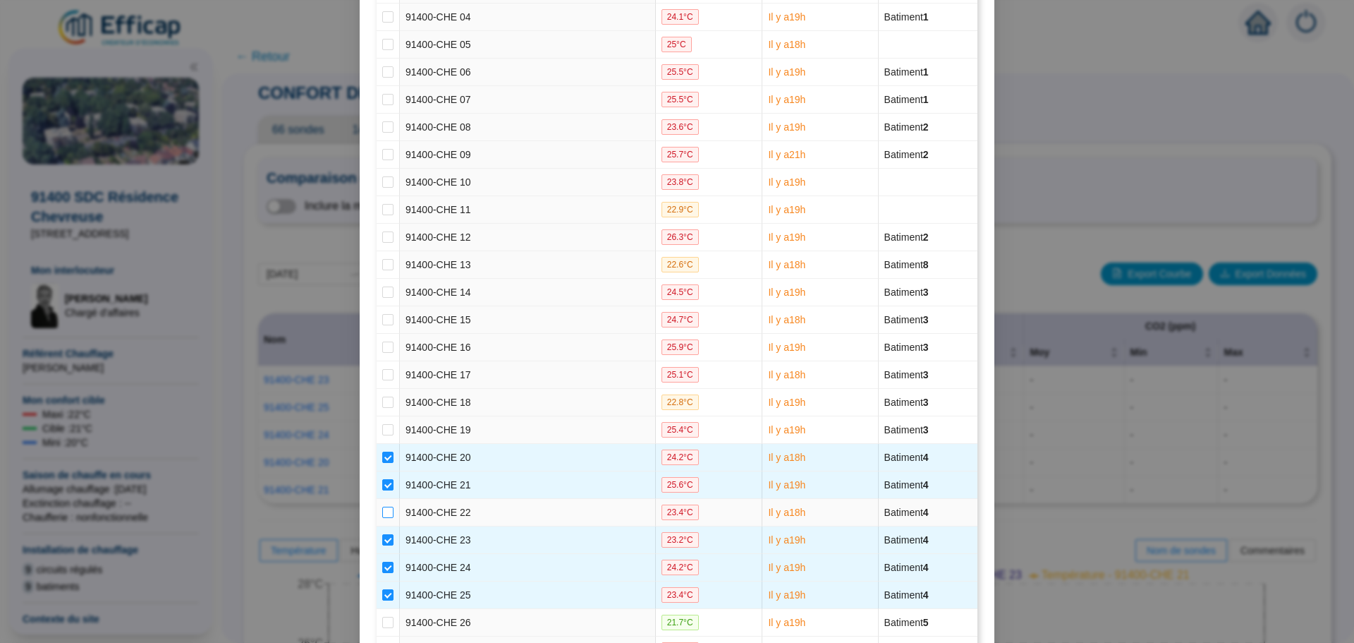
click at [384, 513] on input "checkbox" at bounding box center [387, 511] width 11 height 11
checkbox input "true"
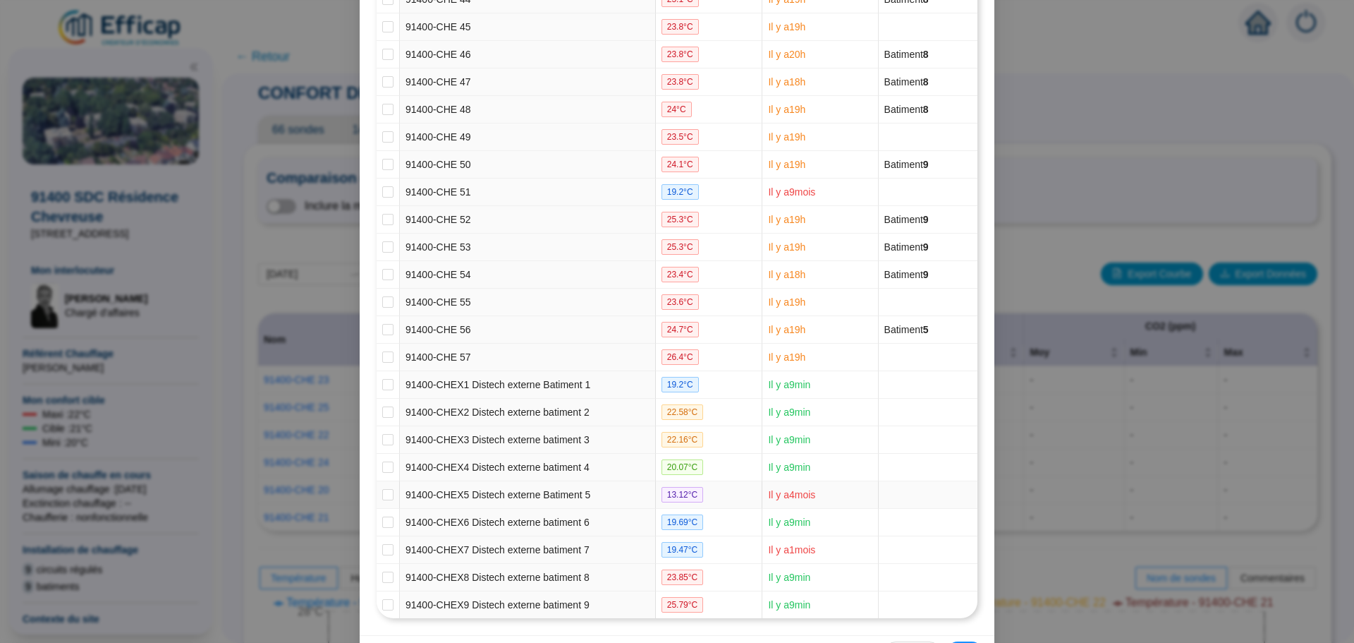
scroll to position [1444, 0]
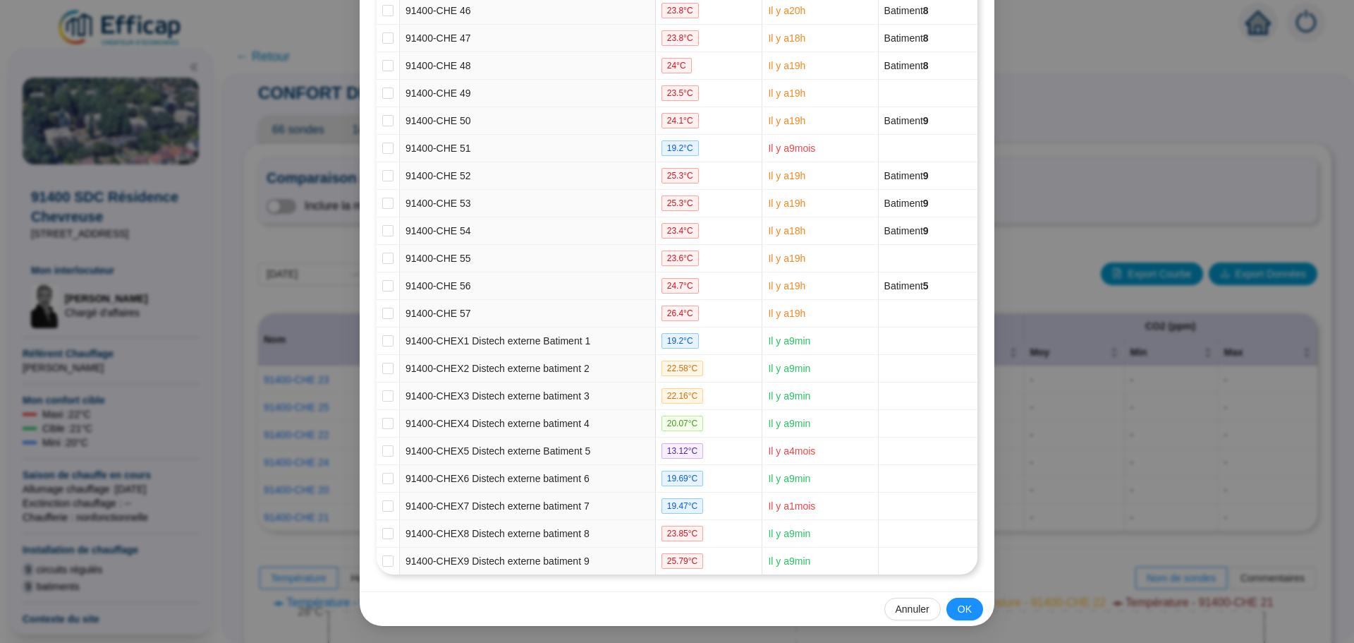
click at [958, 607] on span "OK" at bounding box center [965, 609] width 14 height 15
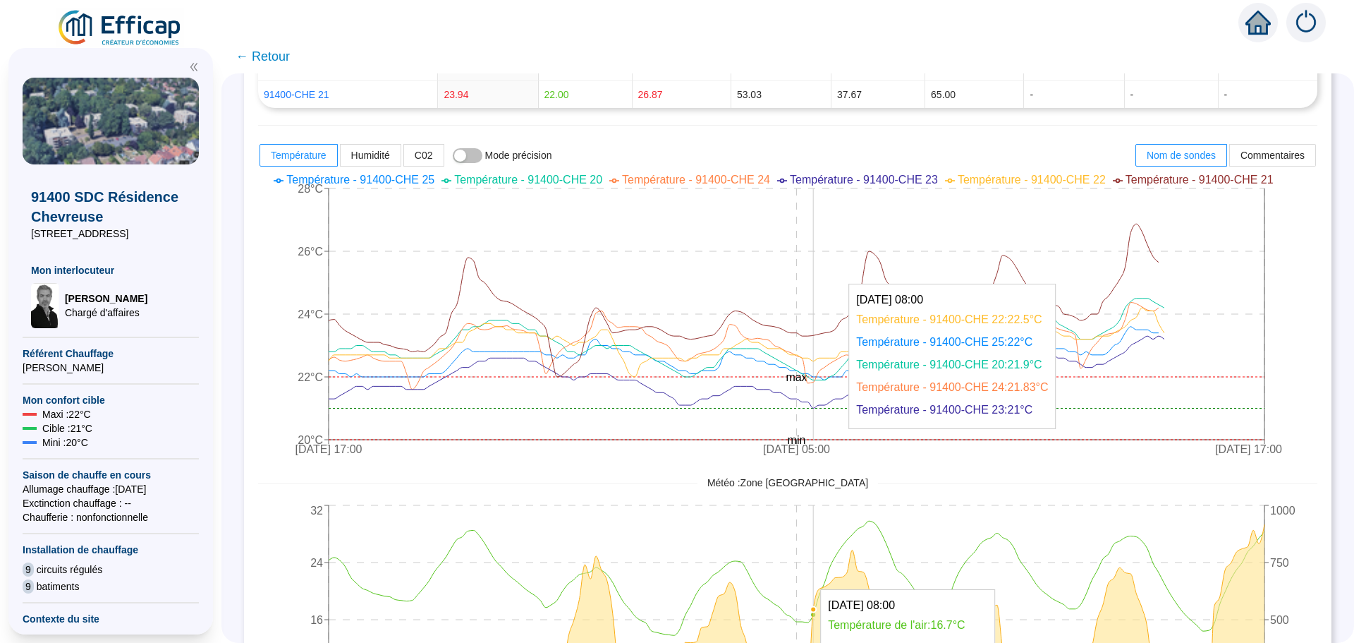
scroll to position [423, 0]
